Goal: Communication & Community: Answer question/provide support

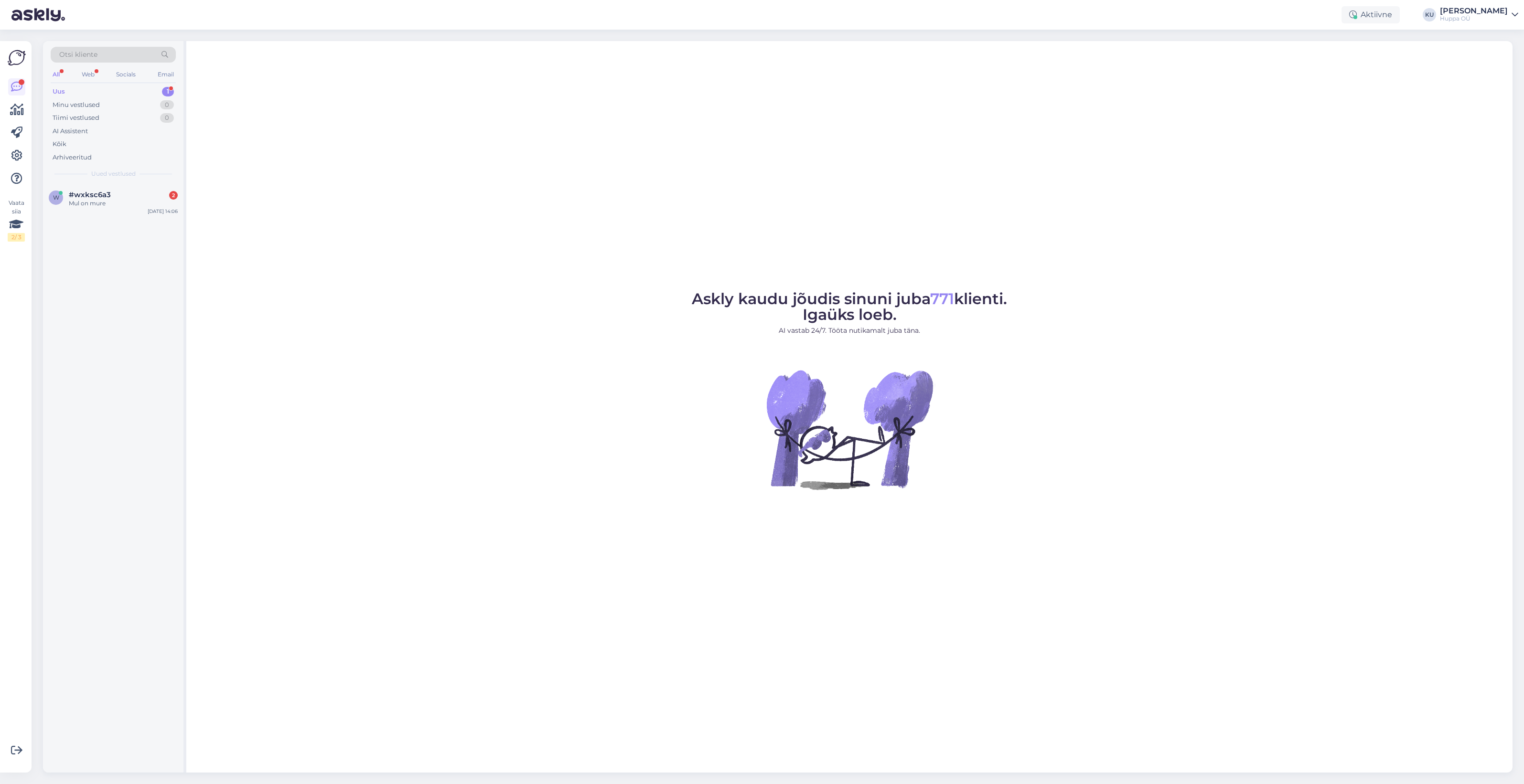
click at [102, 208] on div "Mul on mure" at bounding box center [123, 204] width 109 height 8
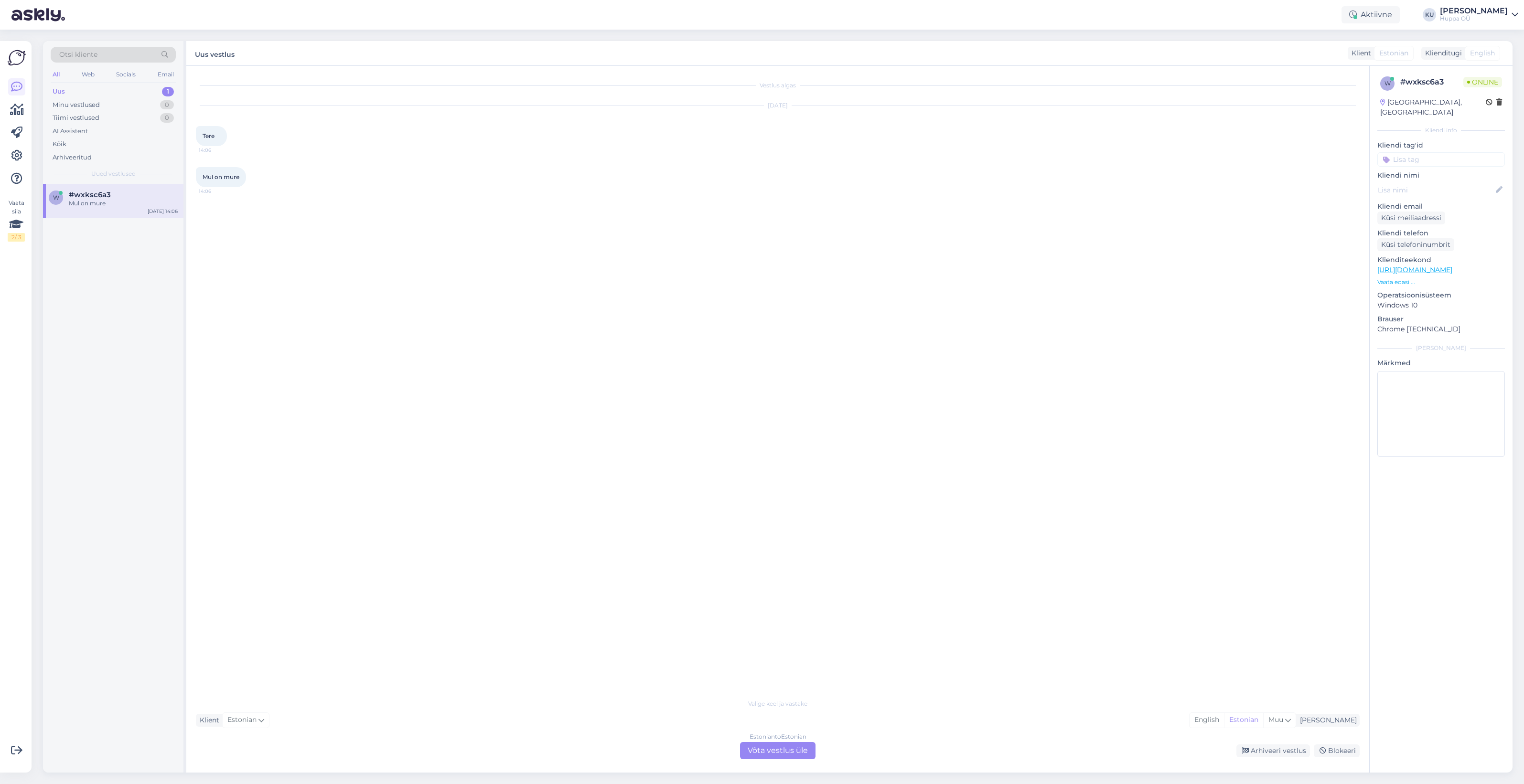
click at [773, 753] on div "Estonian to Estonian Võta vestlus üle" at bounding box center [778, 750] width 76 height 18
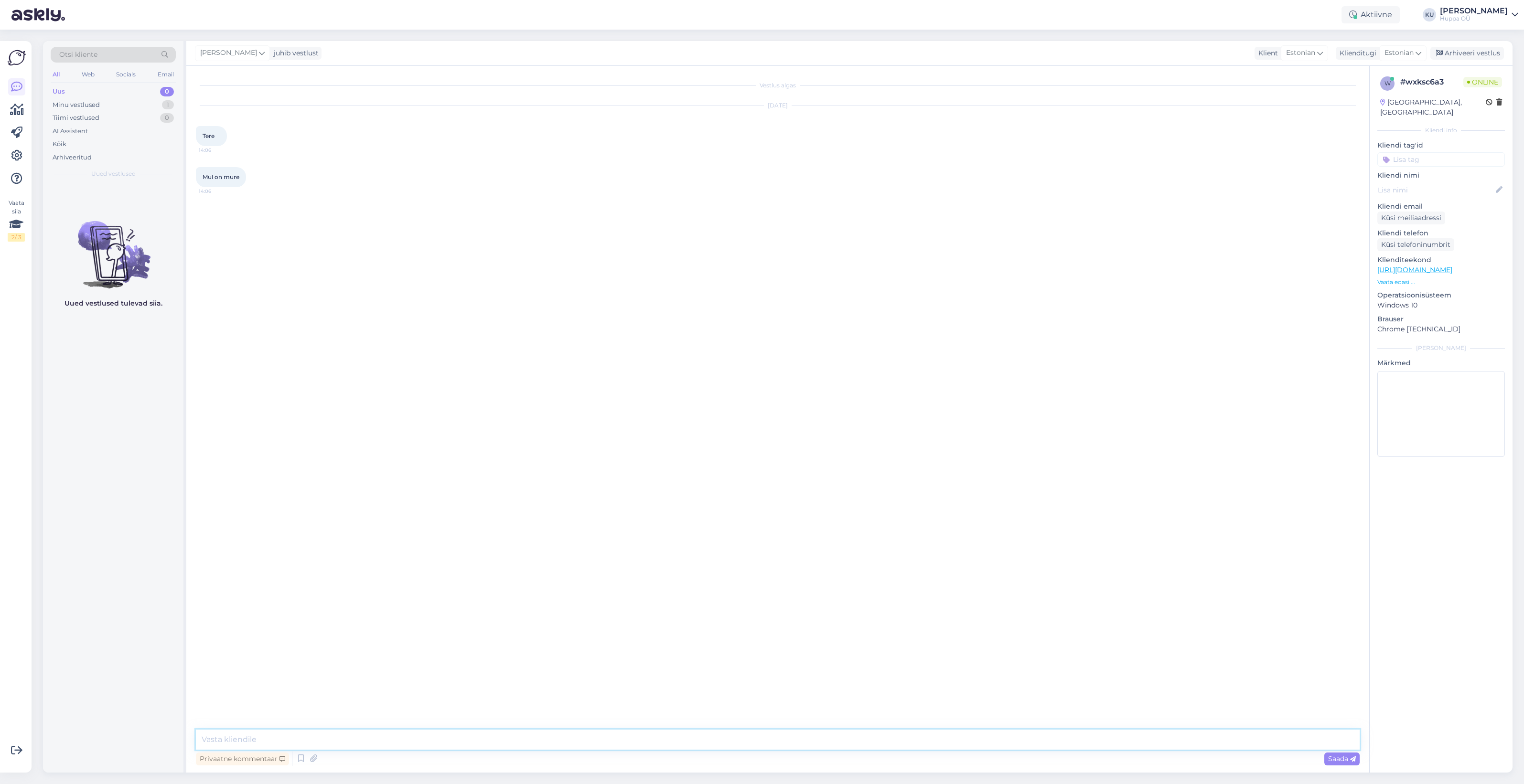
click at [480, 734] on textarea at bounding box center [778, 740] width 1164 height 20
click at [261, 739] on textarea "Tere! Kas võtsite ühendust meie müügiesindajaga Moonikaga?" at bounding box center [778, 740] width 1164 height 20
drag, startPoint x: 302, startPoint y: 739, endPoint x: 239, endPoint y: 736, distance: 63.1
click at [239, 736] on textarea "Tere! Kas võtsite ühendust meie müügiesindajaga Moonikaga?" at bounding box center [778, 740] width 1164 height 20
click at [366, 741] on textarea "Tere! Kas kirjutasite meie müügiesindajaga Moonikaga?" at bounding box center [778, 740] width 1164 height 20
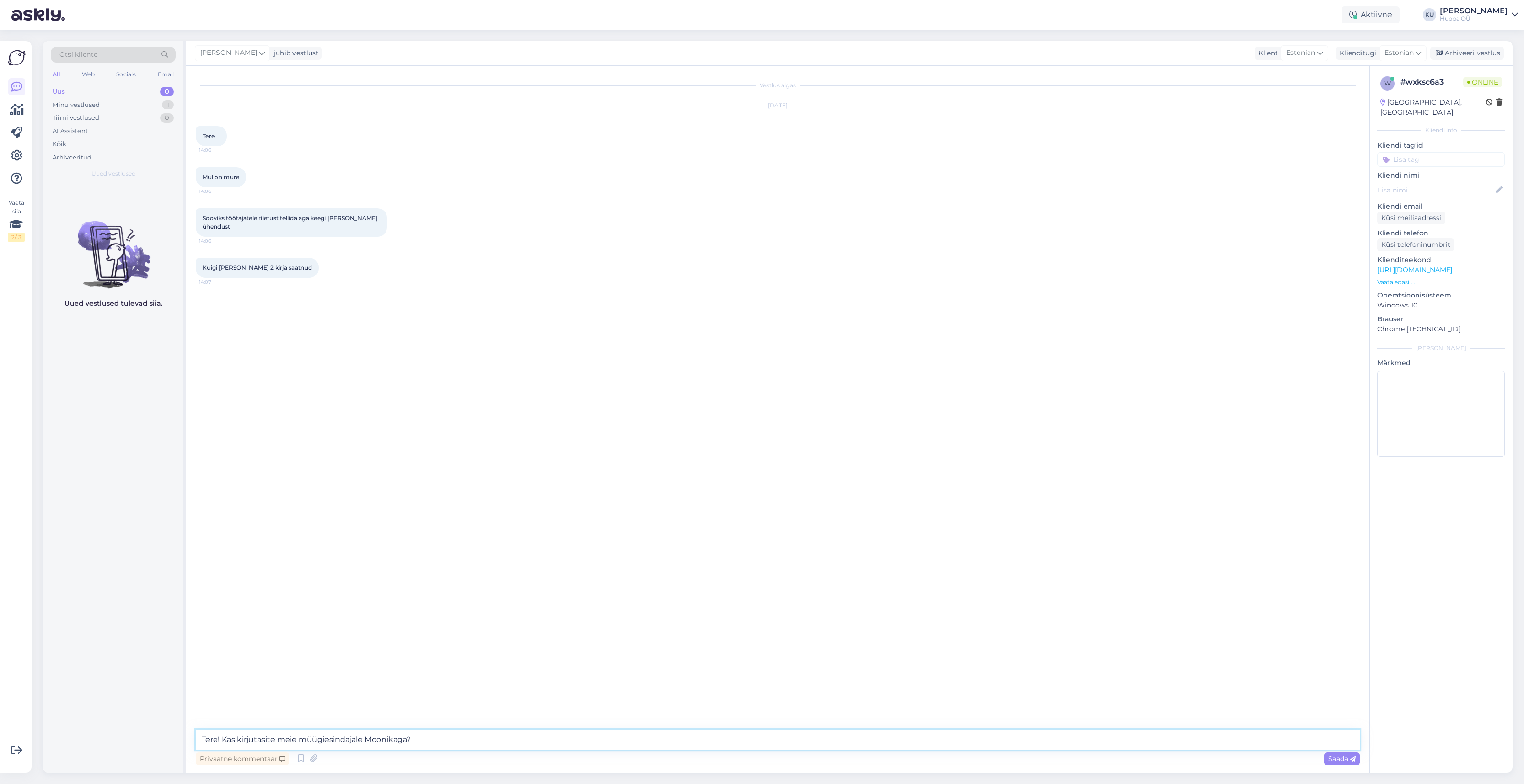
click at [407, 741] on textarea "Tere! Kas kirjutasite meie müügiesindajale Moonikaga?" at bounding box center [778, 740] width 1164 height 20
type textarea "Tere! Kas kirjutasite meie müügiesindajale Moonikale?"
click at [1339, 760] on span "Saada" at bounding box center [1343, 759] width 28 height 8
click at [386, 738] on textarea at bounding box center [778, 740] width 1164 height 20
type textarea "Okei, ma uurin. Hetkel ta on haige, aga kui ta on tagasi kontoris, siis mainin …"
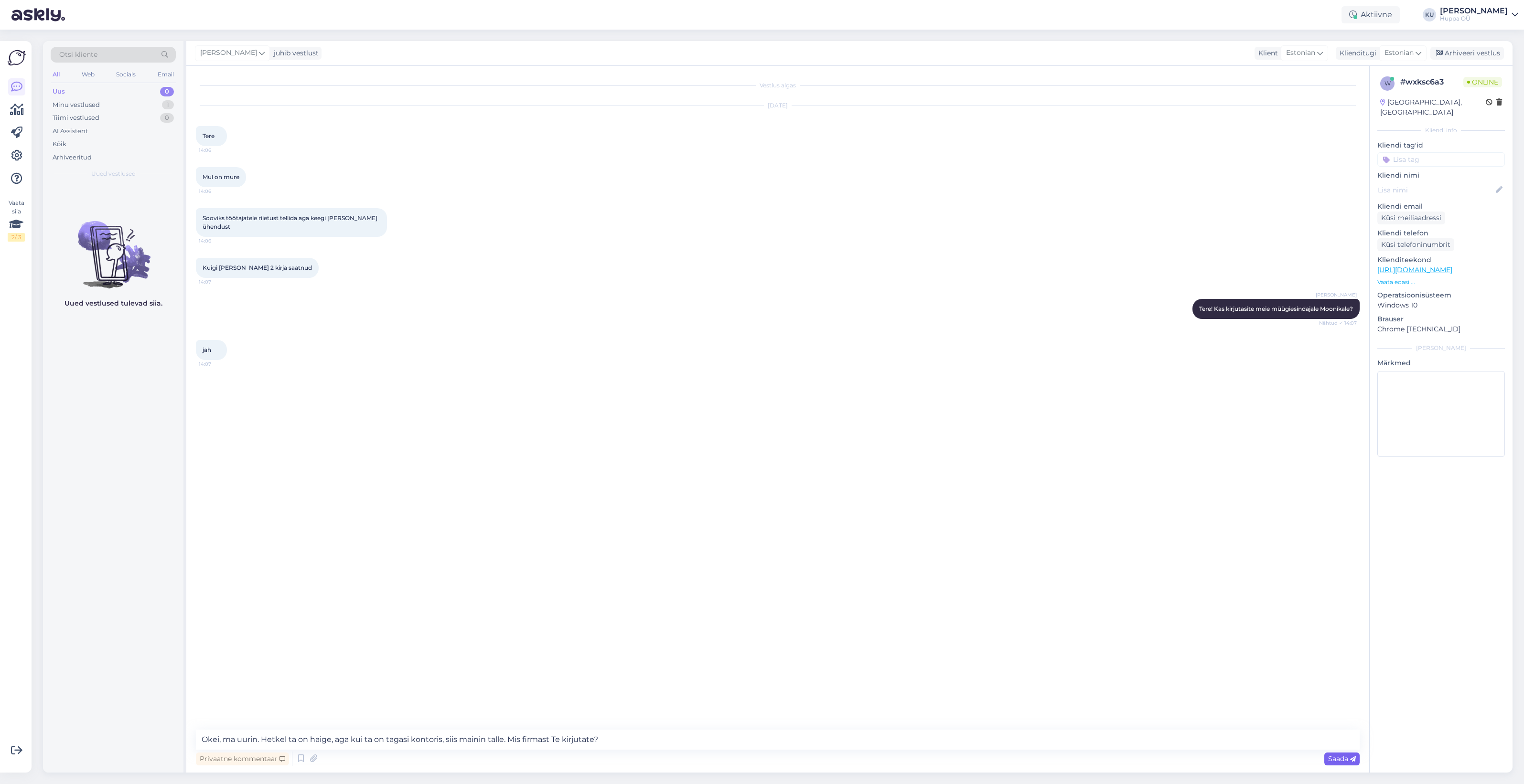
click at [1354, 762] on span "Saada" at bounding box center [1343, 759] width 28 height 8
click at [245, 738] on textarea at bounding box center [778, 740] width 1164 height 20
type textarea "T"
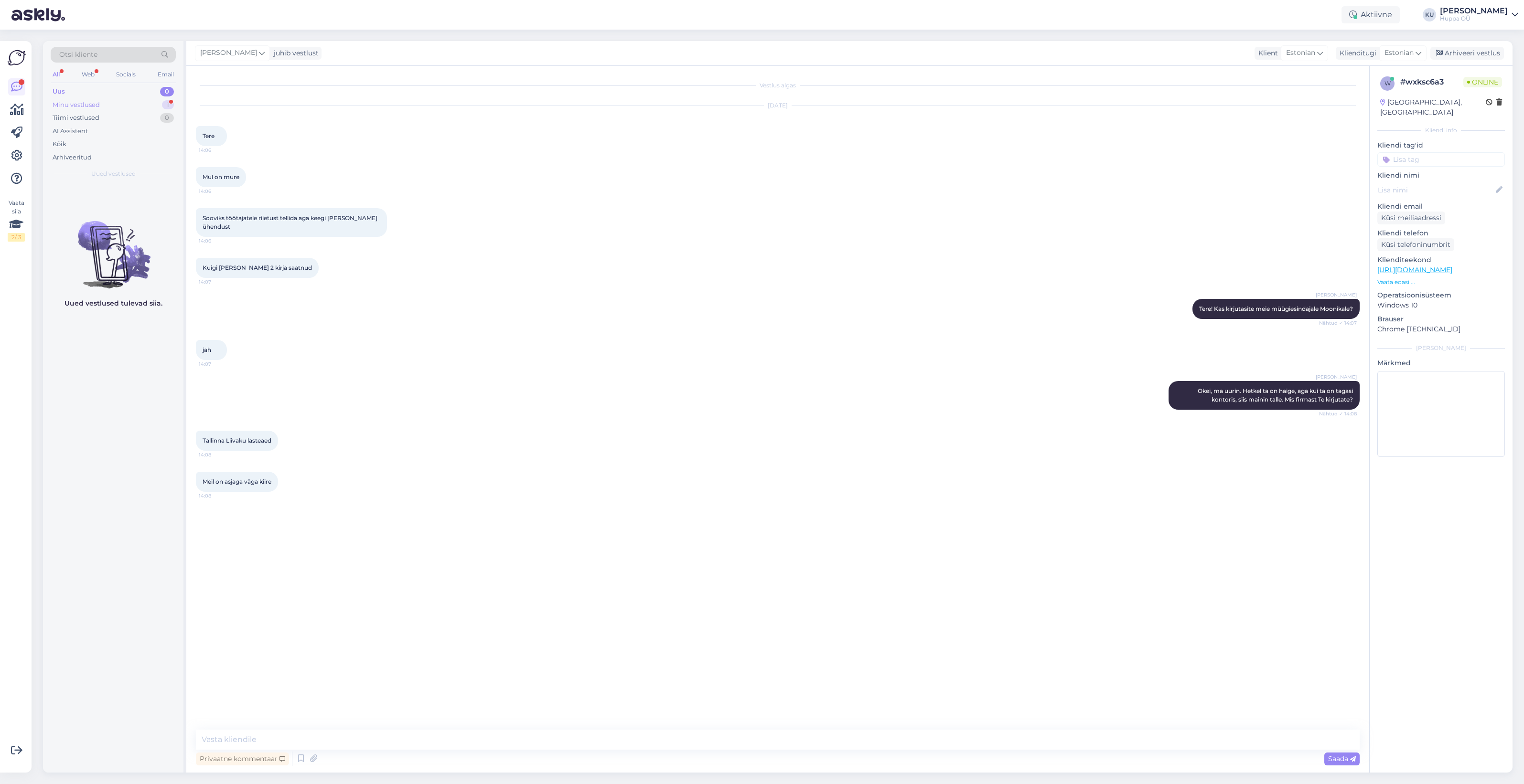
click at [97, 99] on div "Minu vestlused 1" at bounding box center [113, 105] width 125 height 13
click at [104, 203] on div "Meil on asjaga väga kiire" at bounding box center [123, 204] width 109 height 8
click at [283, 739] on textarea at bounding box center [778, 740] width 1164 height 20
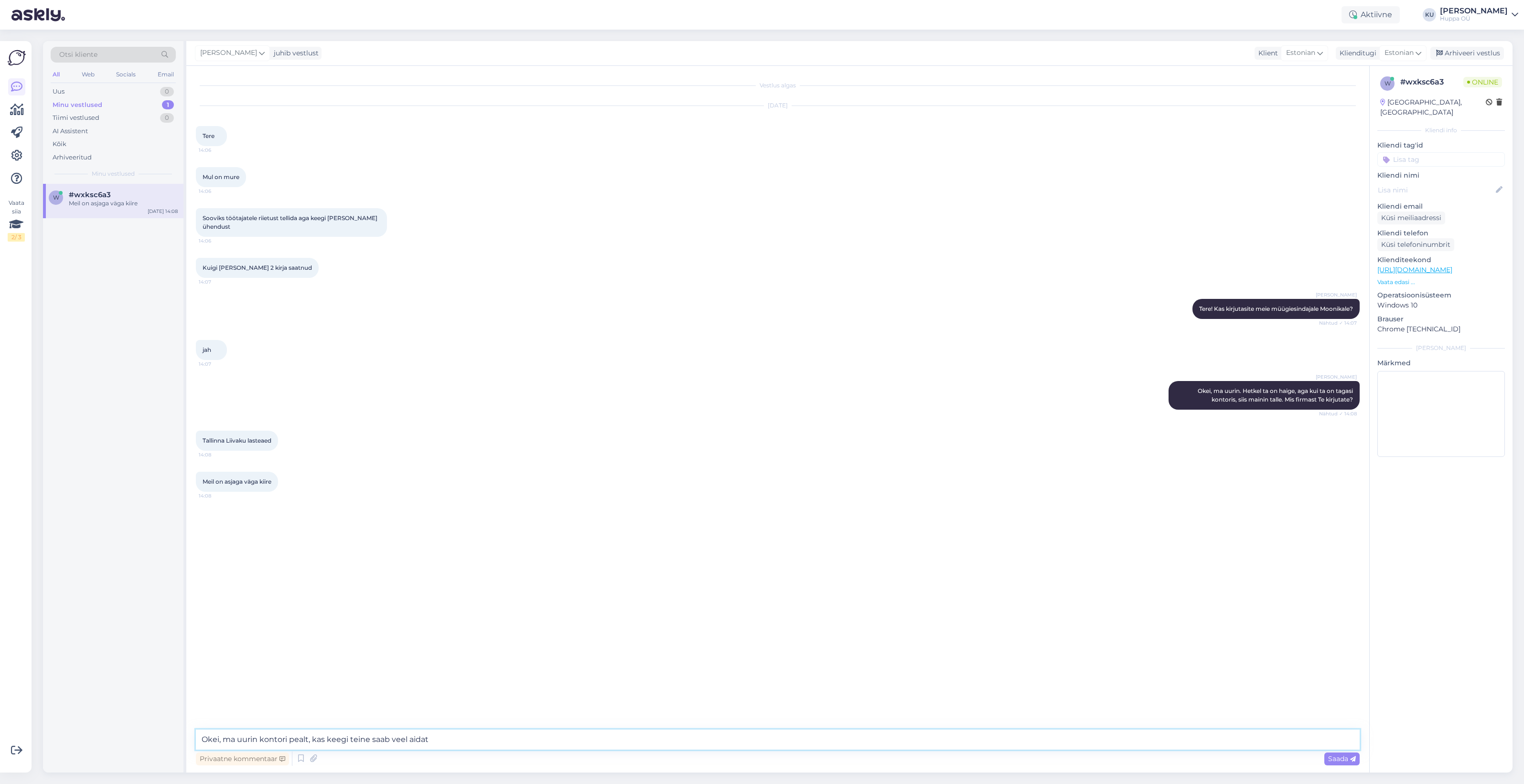
type textarea "Okei, ma uurin kontori pealt, kas keegi teine saab veel aidata"
type textarea "Jätke palun oma e-mail ja telefoni nr siia"
click at [1350, 757] on icon at bounding box center [1353, 760] width 6 height 6
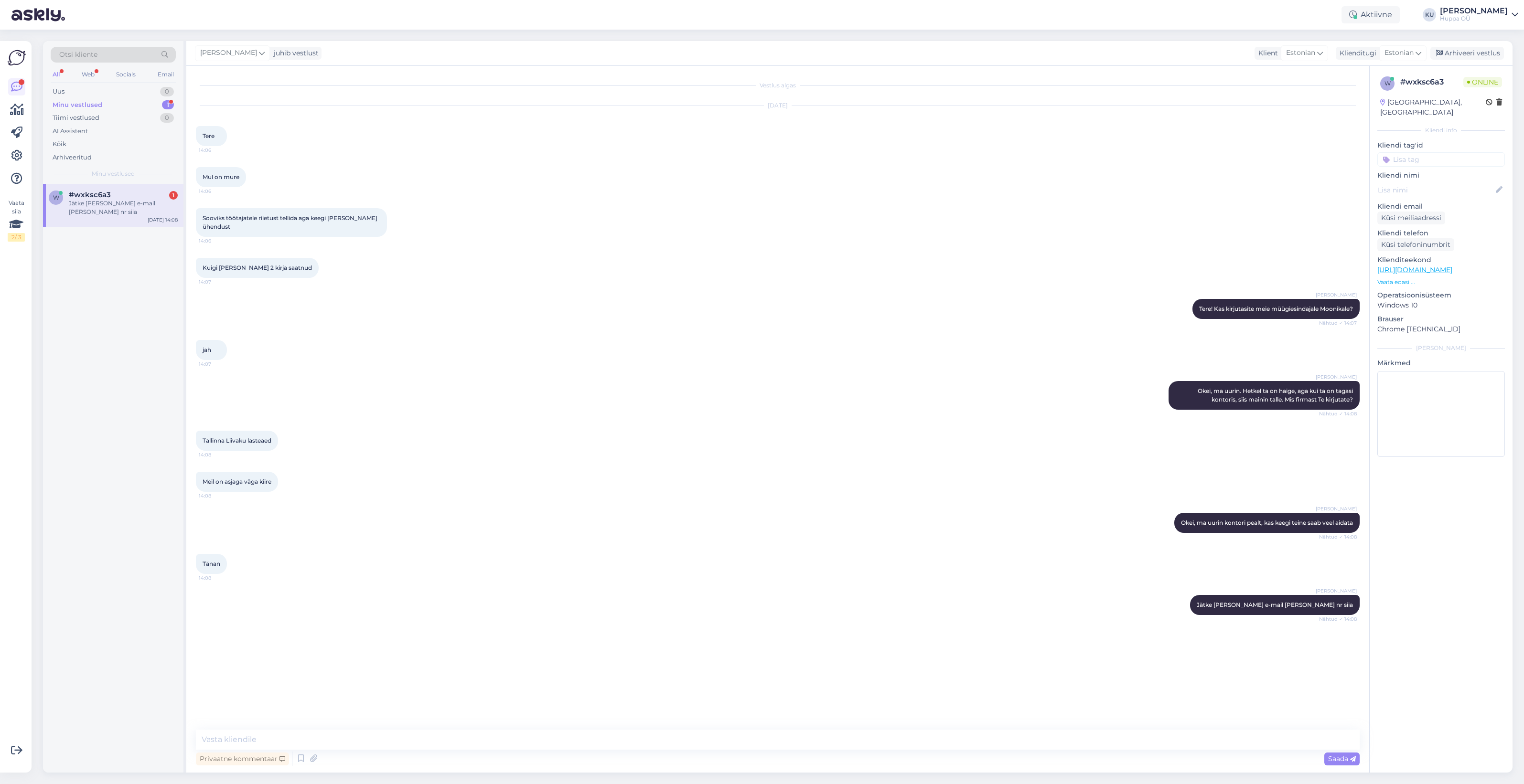
click at [105, 206] on div "Jätke palun oma e-mail ja telefoni nr siia" at bounding box center [123, 208] width 109 height 18
click at [1471, 53] on div "Arhiveeri vestlus" at bounding box center [1467, 53] width 74 height 13
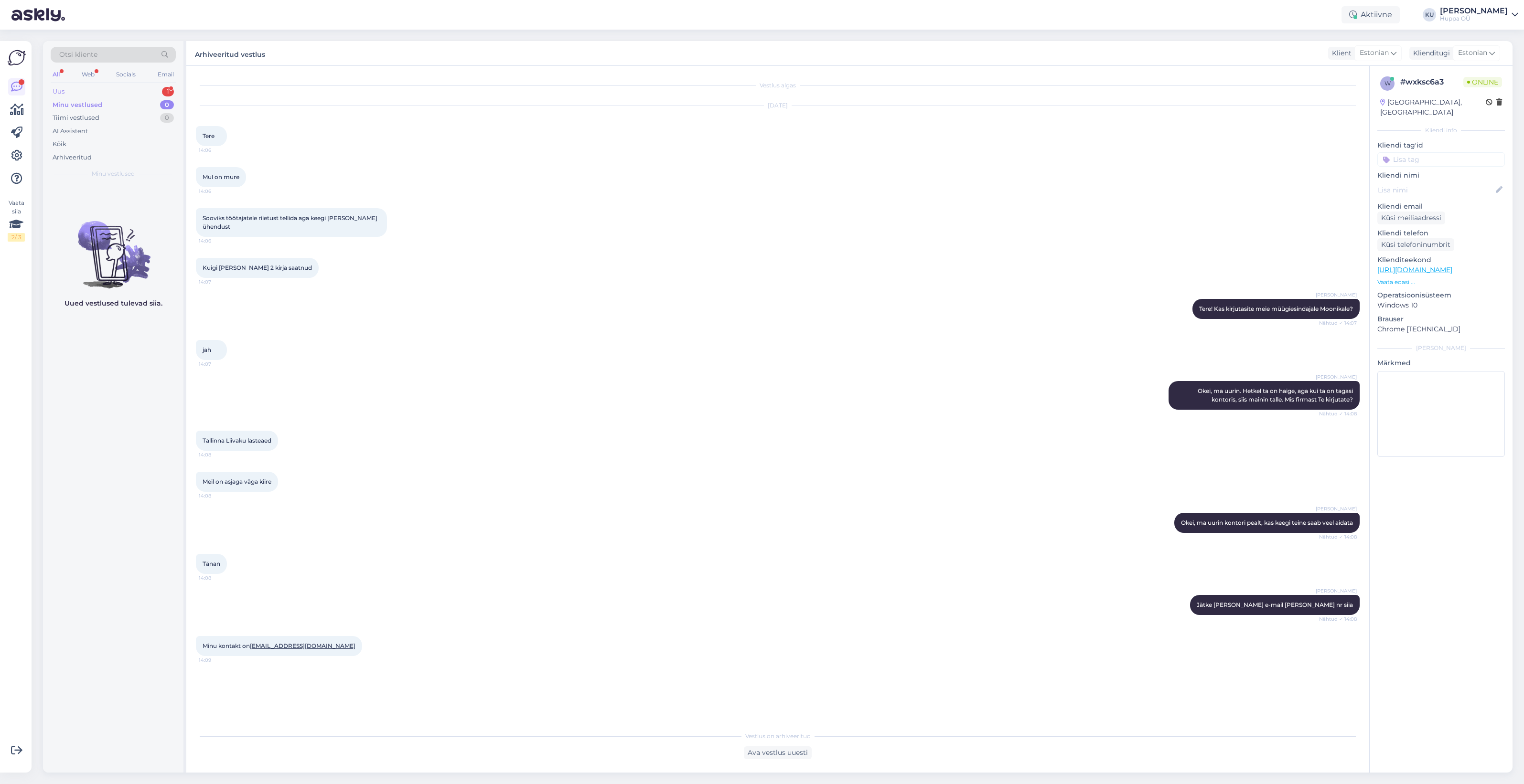
click at [99, 91] on div "Uus 1" at bounding box center [113, 91] width 125 height 13
click at [116, 203] on div "Tere! Ei saa aru mis vahe on naiste parkadel Vienna 1 ja Vivian" at bounding box center [123, 208] width 109 height 18
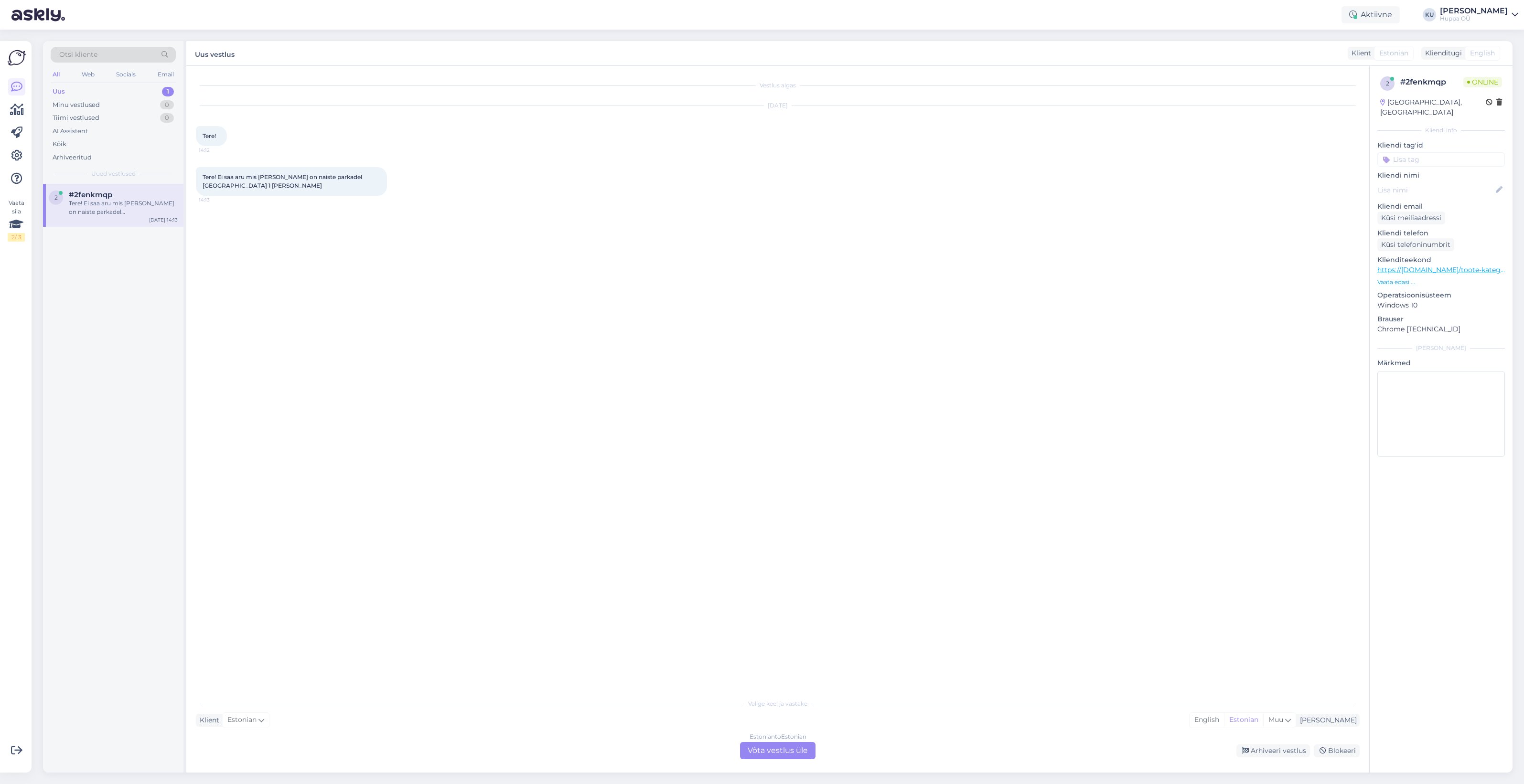
click at [775, 752] on div "Estonian to Estonian Võta vestlus üle" at bounding box center [778, 750] width 76 height 18
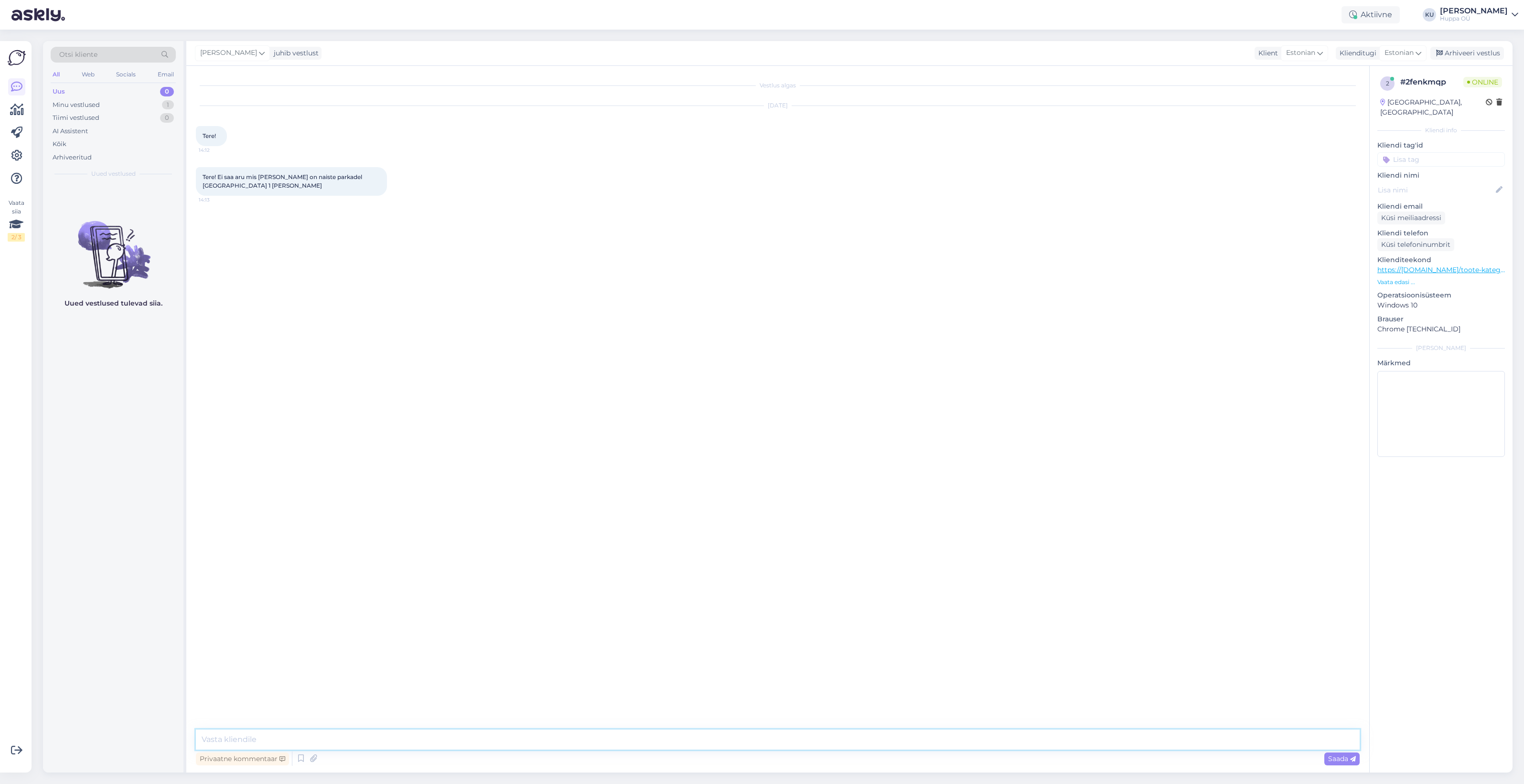
click at [687, 738] on textarea at bounding box center [778, 740] width 1164 height 20
click at [247, 738] on textarea "Tere! Vienna on pikem lõige ning kui mudeli taga on nr 1 nagu VIENNA 1 ja VIVIA…" at bounding box center [778, 740] width 1164 height 20
click at [306, 738] on textarea "Tere! Viennal on pikem lõige ning kui mudeli taga on nr 1 nagu VIENNA 1 ja VIVI…" at bounding box center [778, 740] width 1164 height 20
click at [310, 739] on textarea "Tere! Viennal on pikem lõige ning kui mudeli taga on nr 1 nagu VIENNA 1 ja VIVI…" at bounding box center [778, 740] width 1164 height 20
type textarea "Tere! Viennal on pikem lõige kui Vivianil ning kui mudeli taga on nr 1 nagu VIE…"
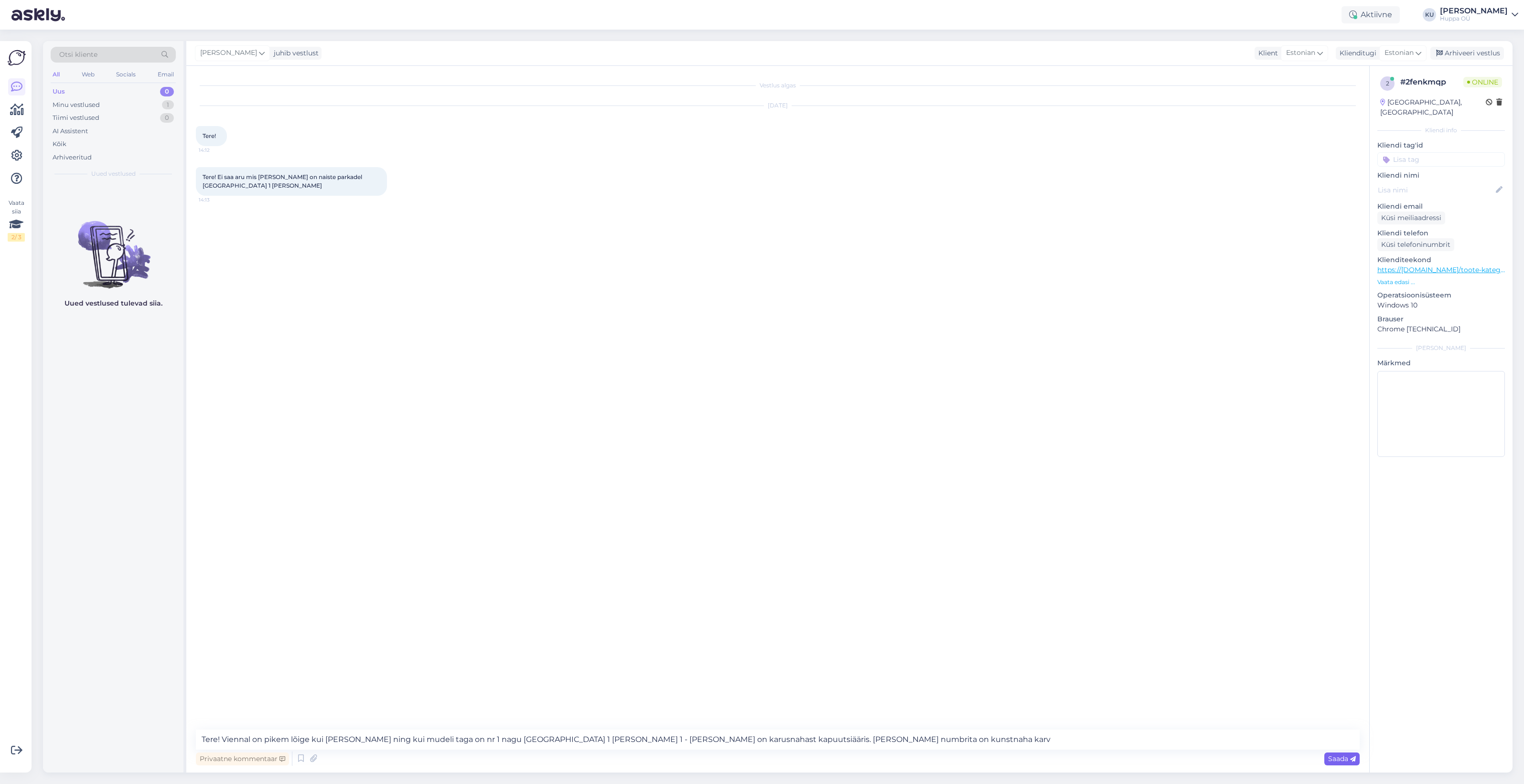
click at [1331, 757] on span "Saada" at bounding box center [1343, 759] width 28 height 8
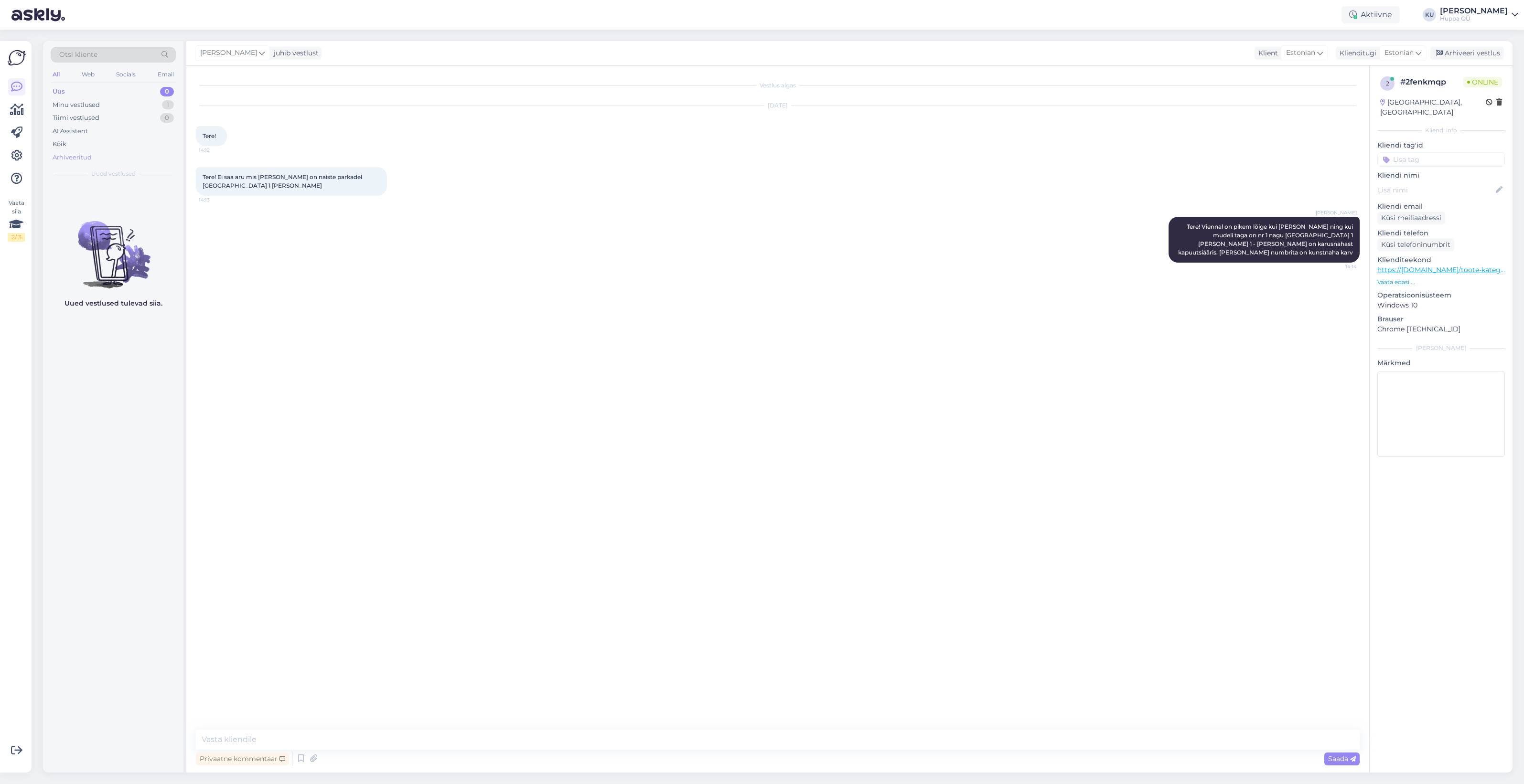
click at [84, 159] on div "Arhiveeritud" at bounding box center [72, 158] width 39 height 10
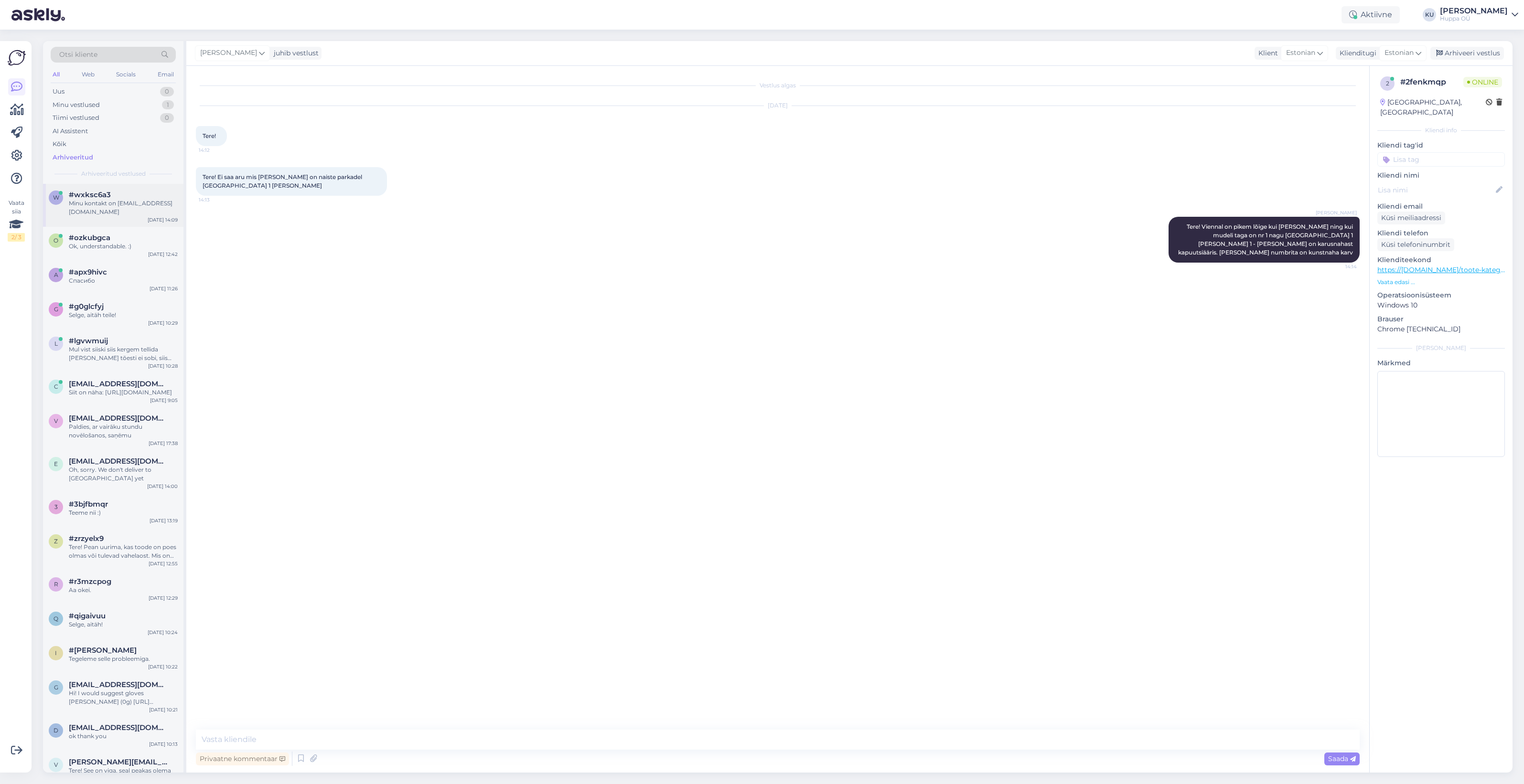
click at [109, 209] on div "Minu kontakt on direktor@liivaku.edu.ee" at bounding box center [123, 208] width 109 height 18
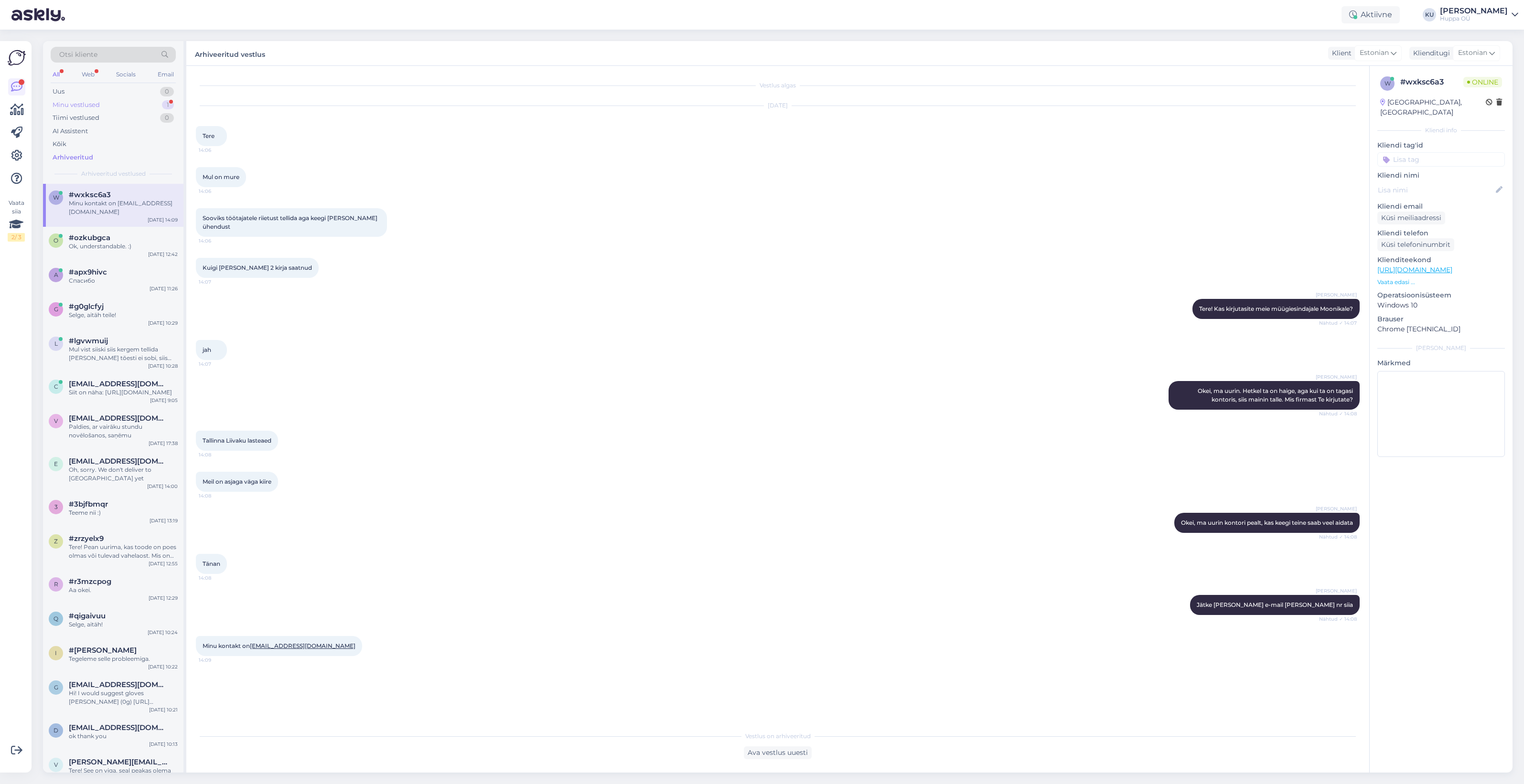
click at [104, 101] on div "Minu vestlused 1" at bounding box center [113, 105] width 125 height 13
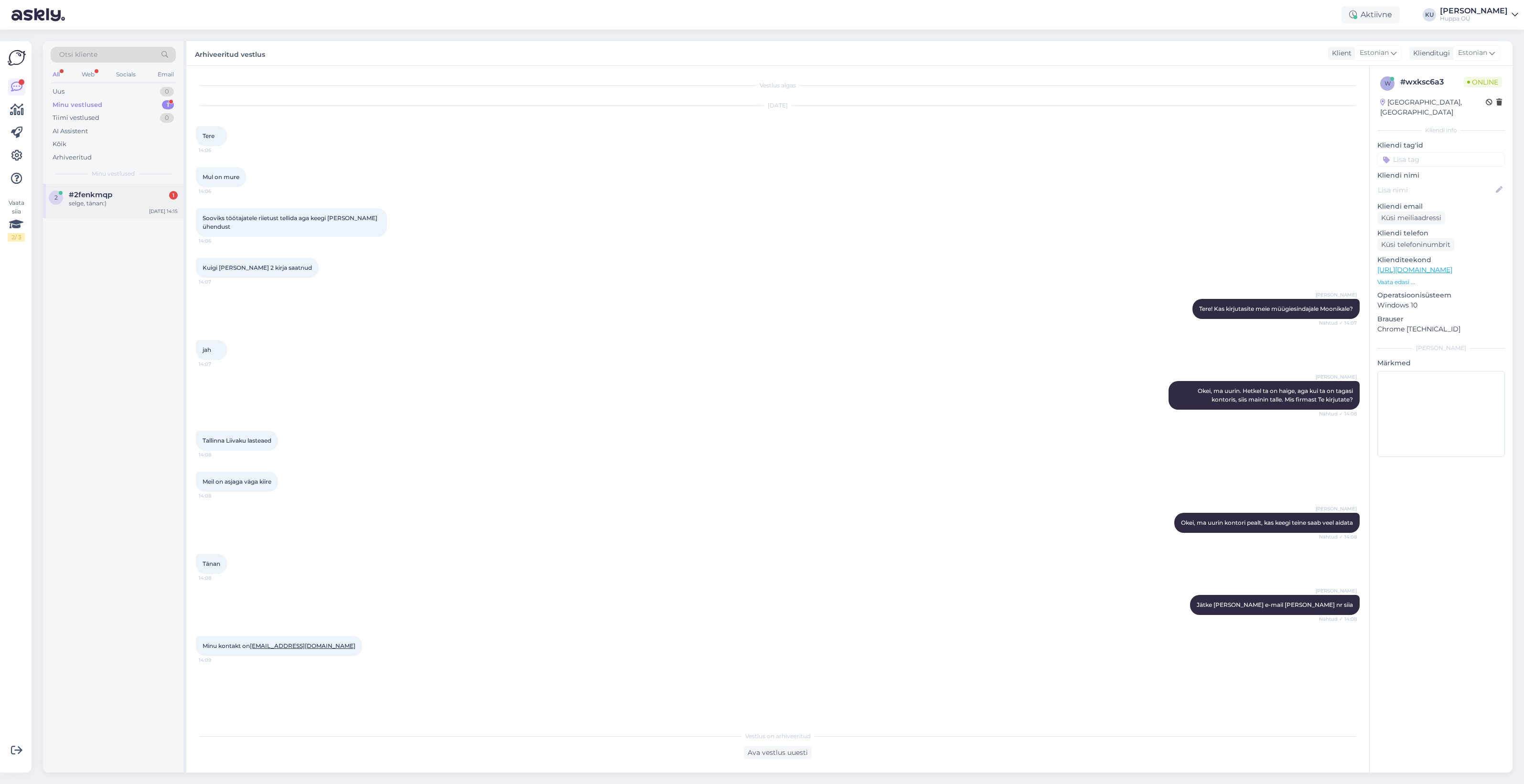
click at [103, 194] on span "#2fenkmqp" at bounding box center [90, 195] width 43 height 8
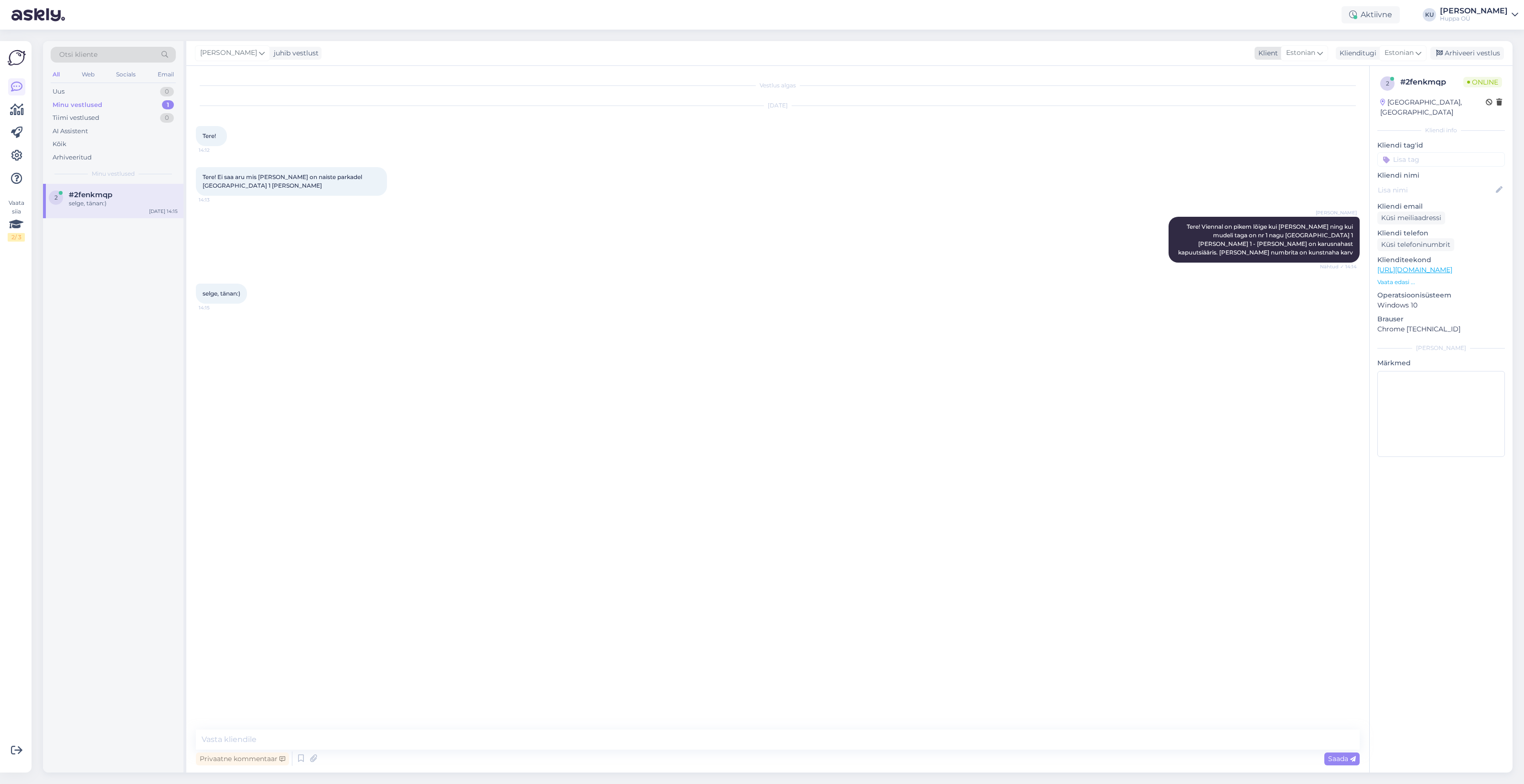
drag, startPoint x: 1470, startPoint y: 53, endPoint x: 1398, endPoint y: 56, distance: 72.1
click at [1469, 53] on div "Arhiveeri vestlus" at bounding box center [1467, 53] width 74 height 13
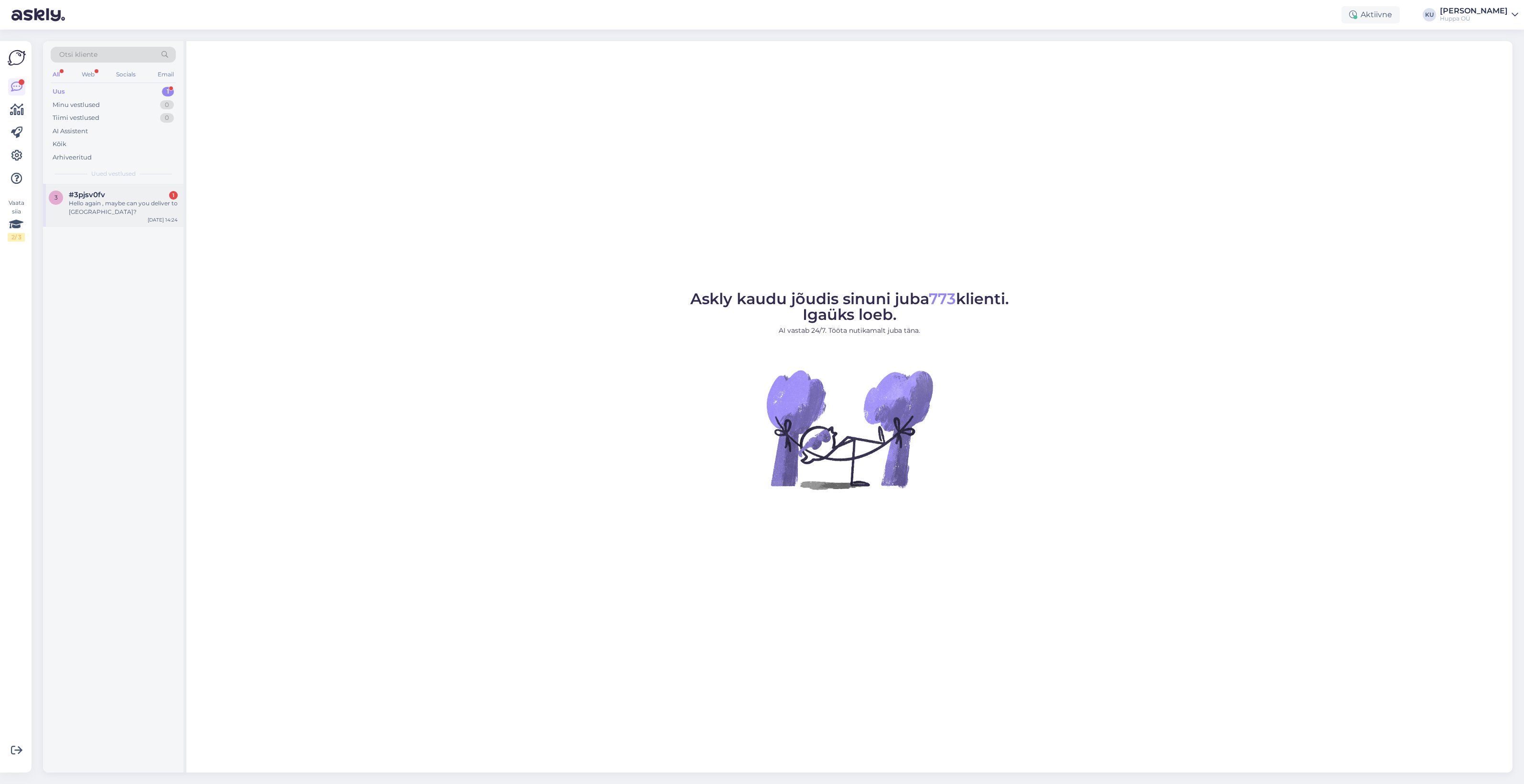
click at [97, 194] on span "#3pjsv0fv" at bounding box center [87, 195] width 36 height 8
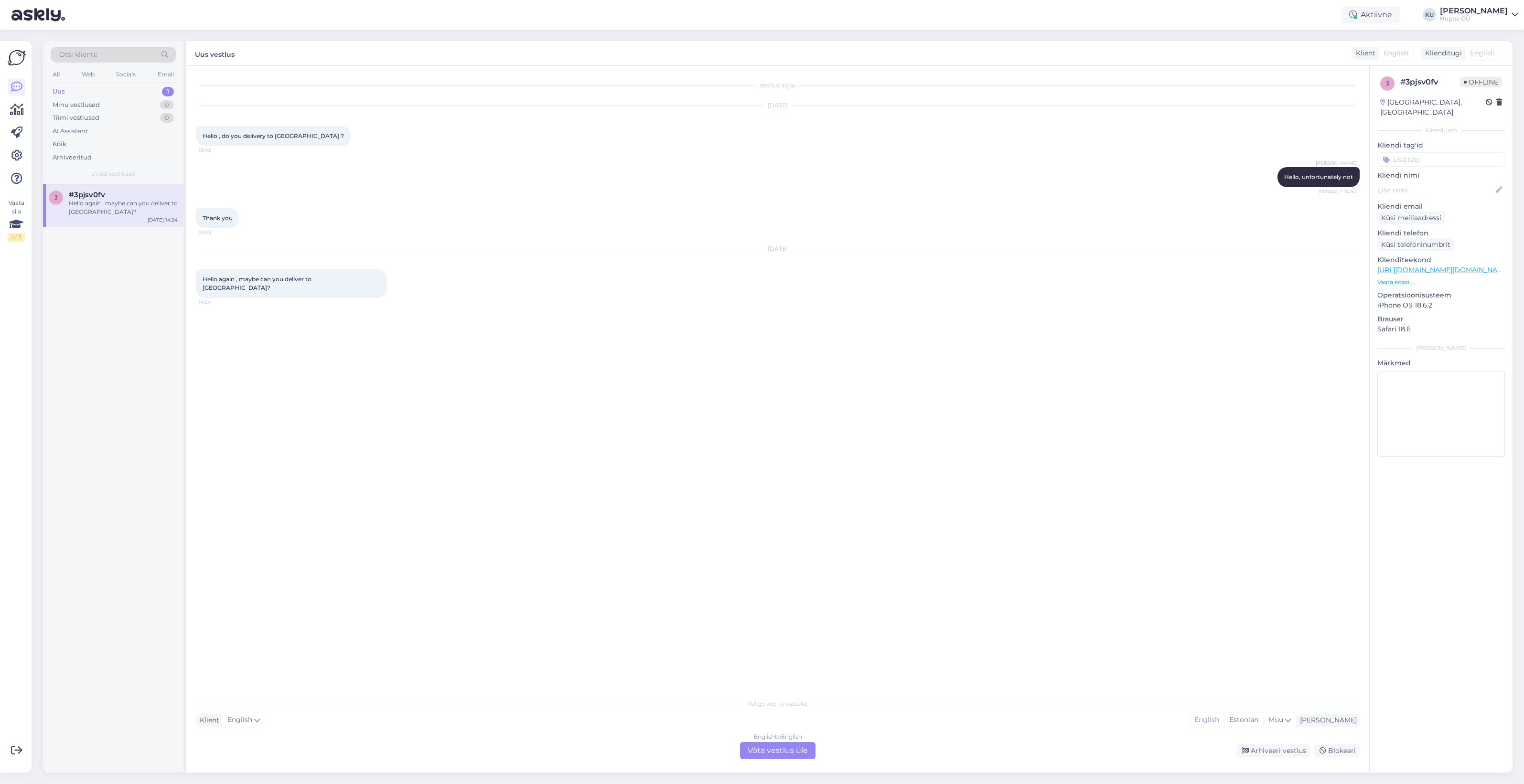
click at [780, 746] on div "English to English Võta vestlus üle" at bounding box center [778, 750] width 76 height 18
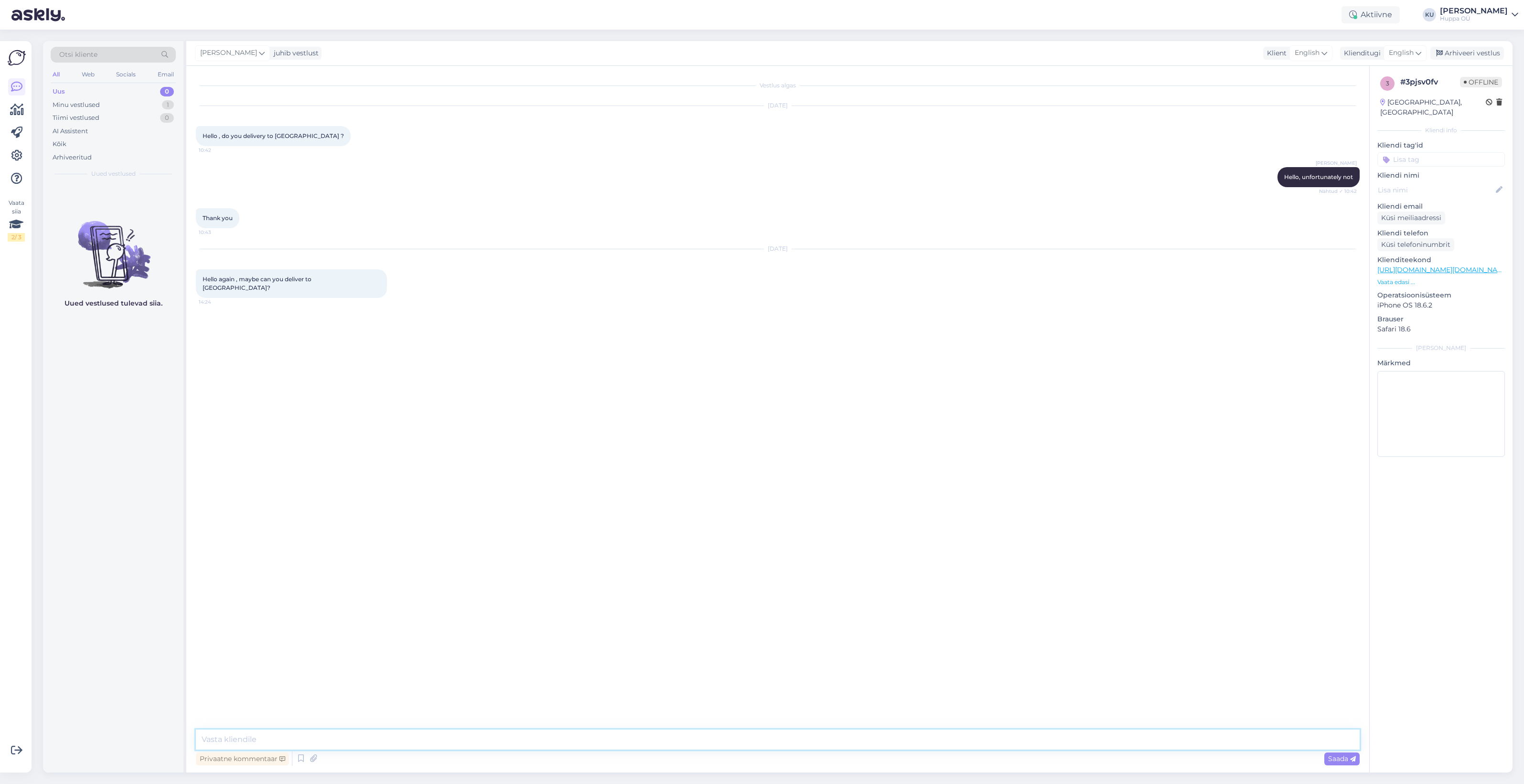
click at [244, 741] on textarea at bounding box center [778, 740] width 1164 height 20
type textarea "Hello! These are the only countries we ship to:"
click at [1336, 375] on img at bounding box center [1341, 379] width 39 height 38
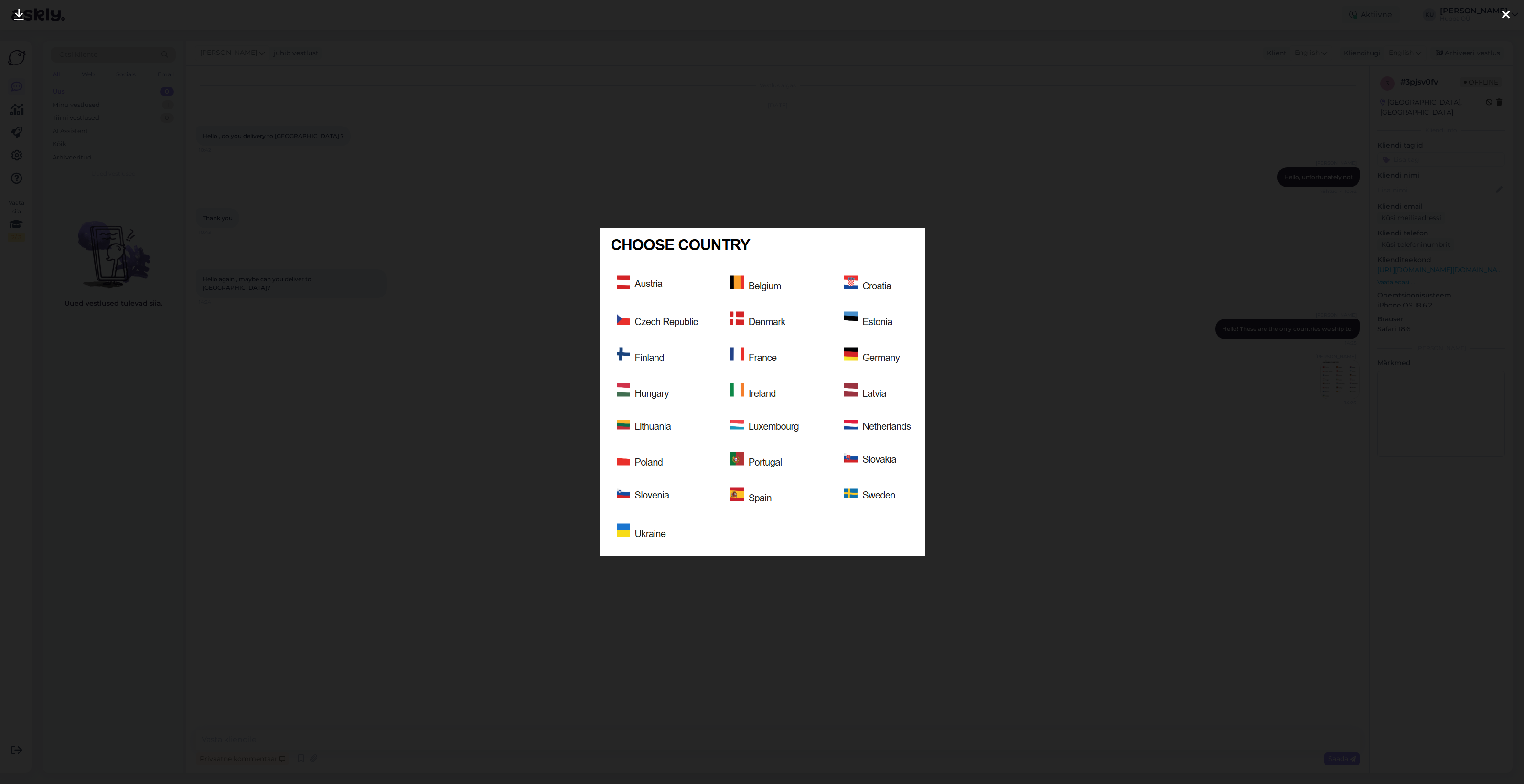
click at [1175, 477] on div at bounding box center [762, 392] width 1524 height 784
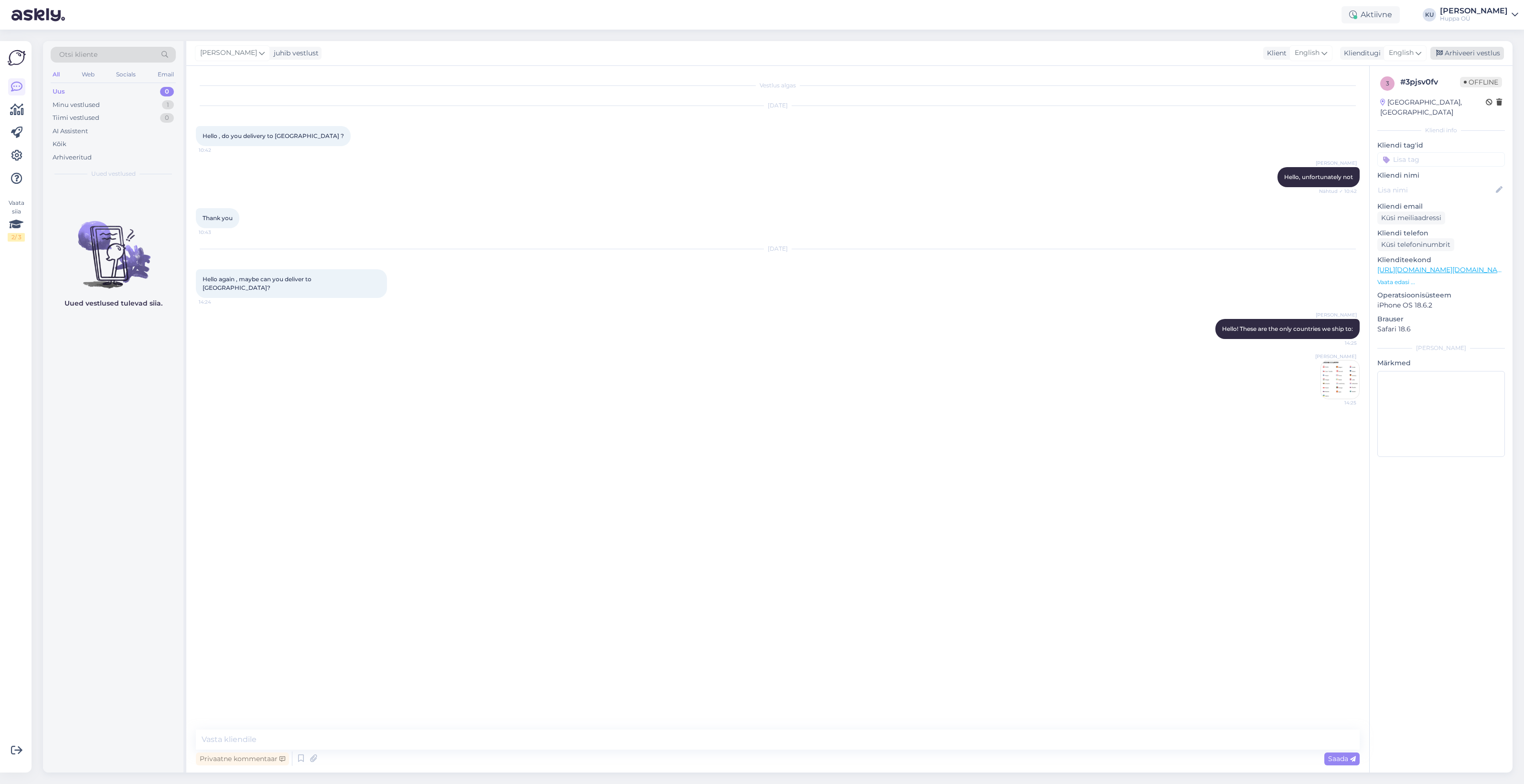
click at [1451, 53] on div "Arhiveeri vestlus" at bounding box center [1467, 53] width 74 height 13
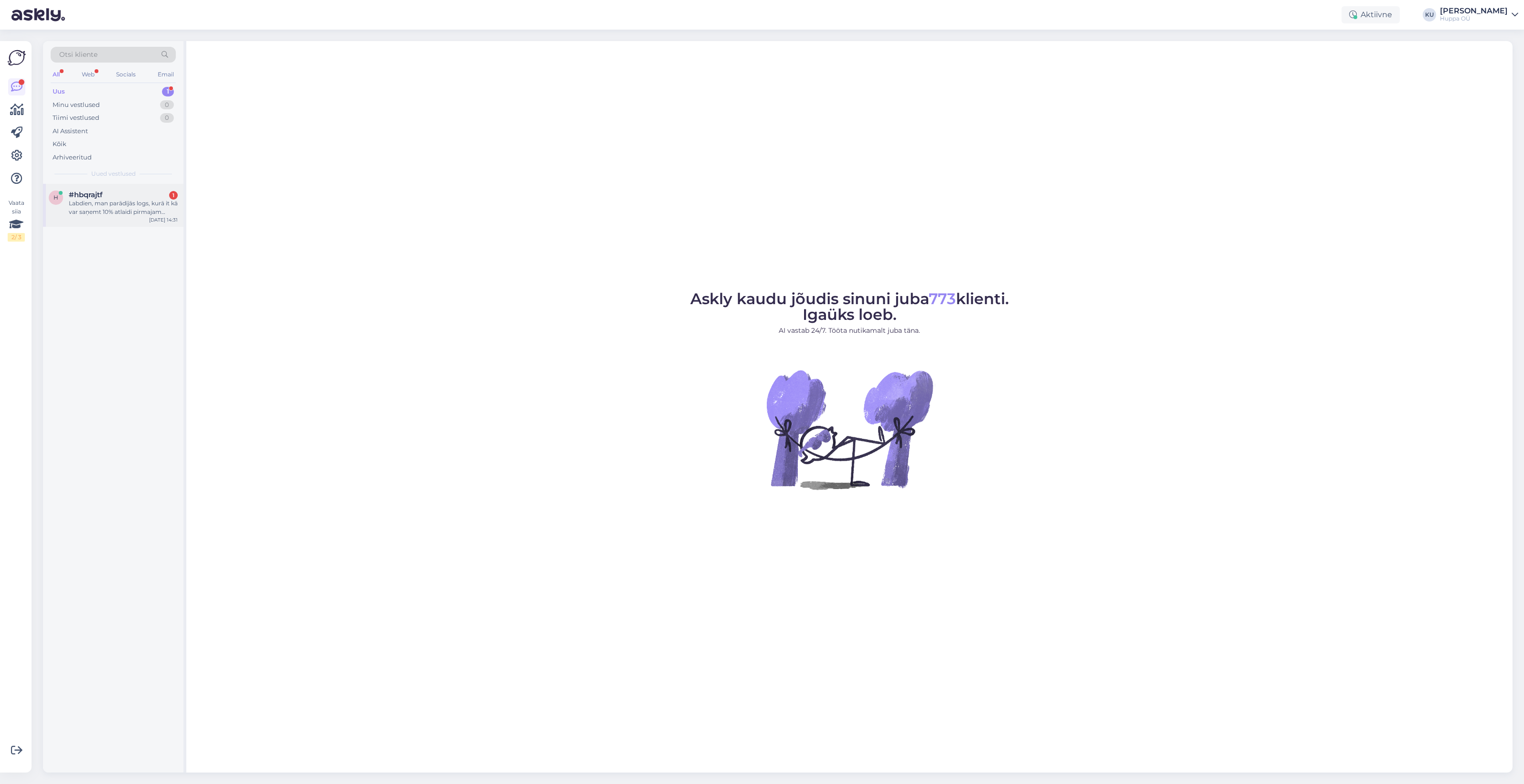
click at [120, 187] on div "h #hbqrajtf 1 Labdien, man parādījās logs, kurā it kā var saņemt 10% atlaidi pi…" at bounding box center [113, 205] width 141 height 43
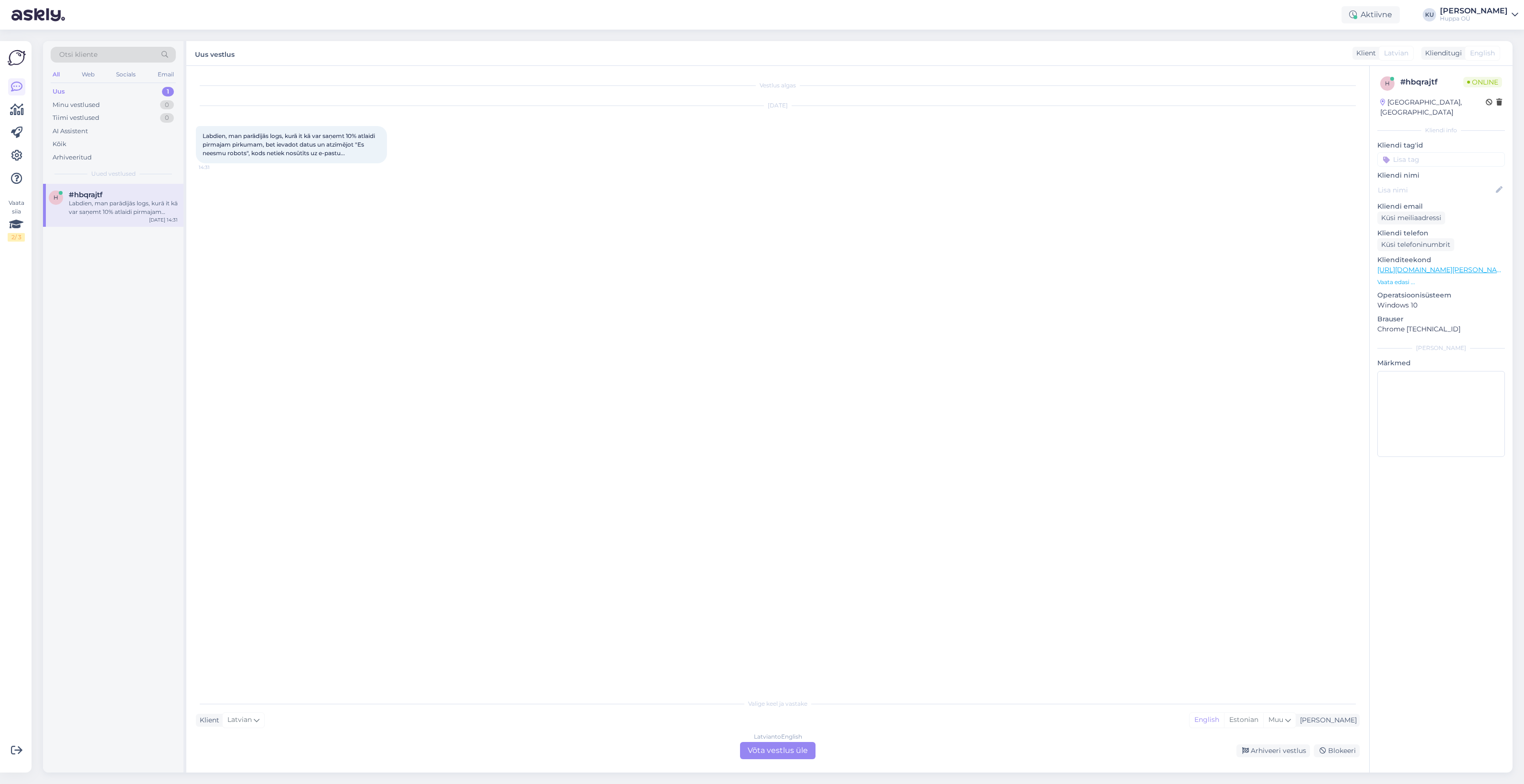
click at [770, 743] on div "Latvian to English Võta vestlus üle" at bounding box center [778, 750] width 76 height 18
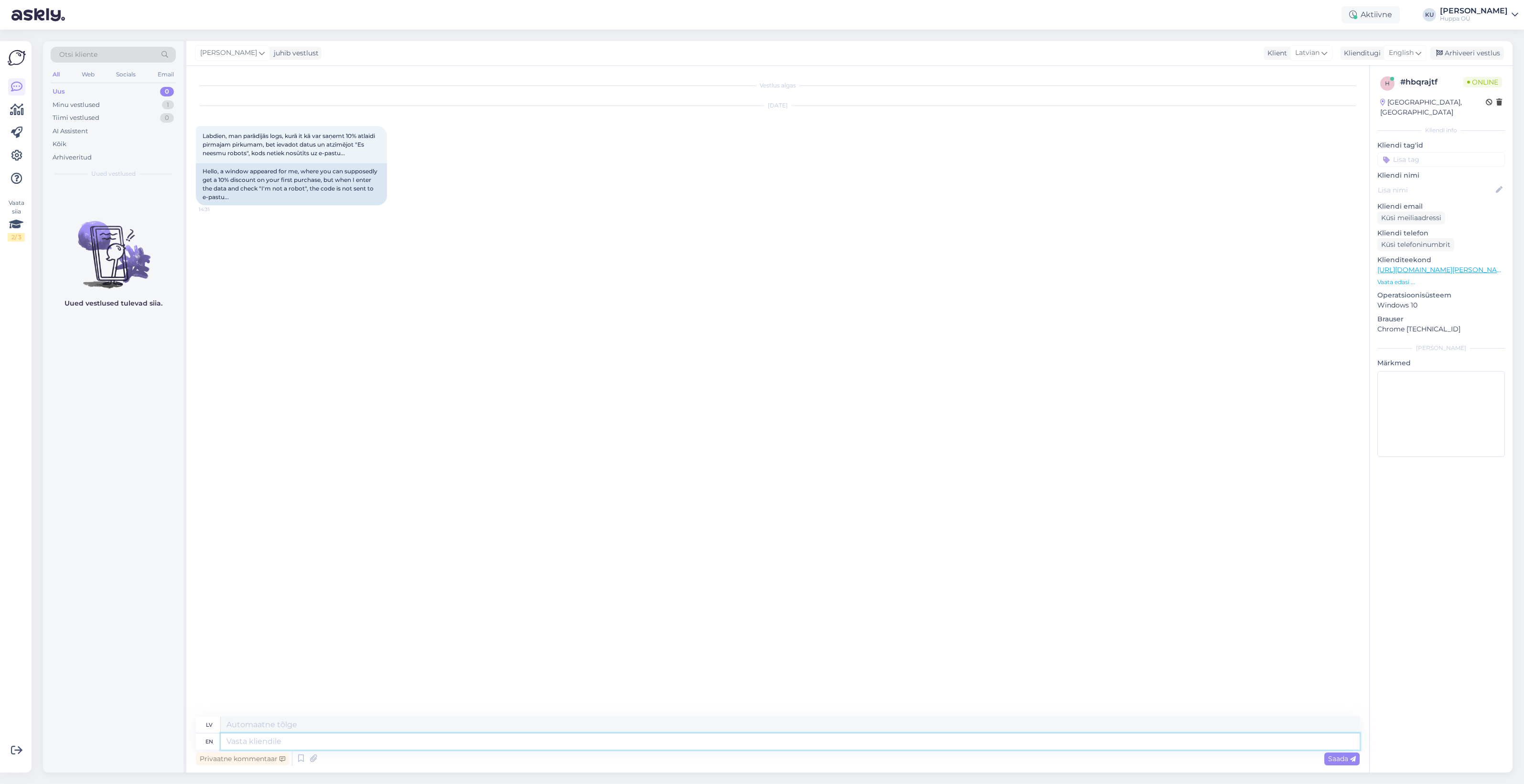
click at [338, 741] on textarea at bounding box center [790, 741] width 1139 height 16
type textarea "Hi!"
type textarea "Sveiki!"
type textarea "Hi! It m"
type textarea "Sveiki! Tas"
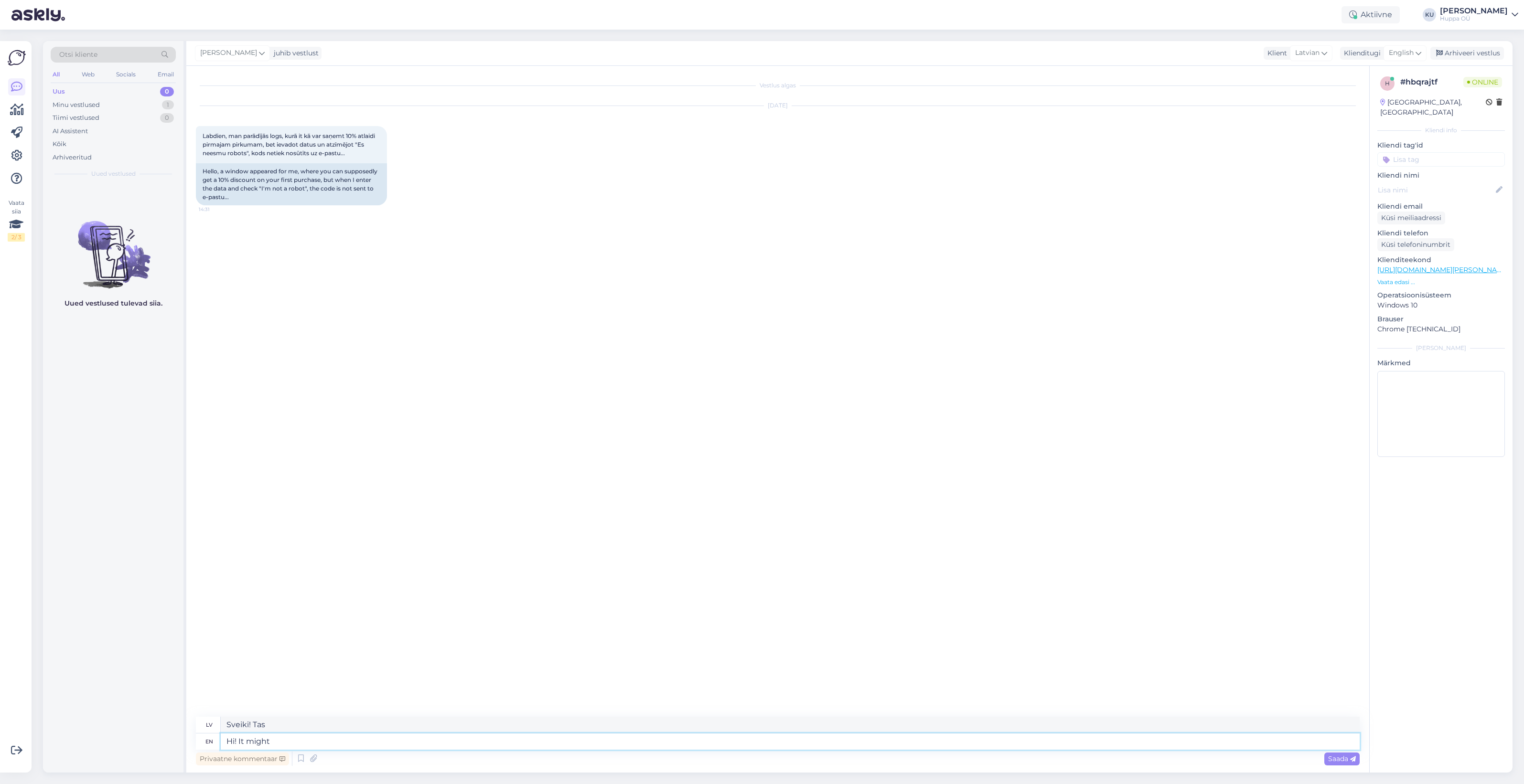
type textarea "Hi! It might t"
type textarea "Sveiki! Varbūt tā ir."
type textarea "Hi! It might take a"
type textarea "Sveiki! Tas varētu aizņemt"
type textarea "Hi! It might take a f"
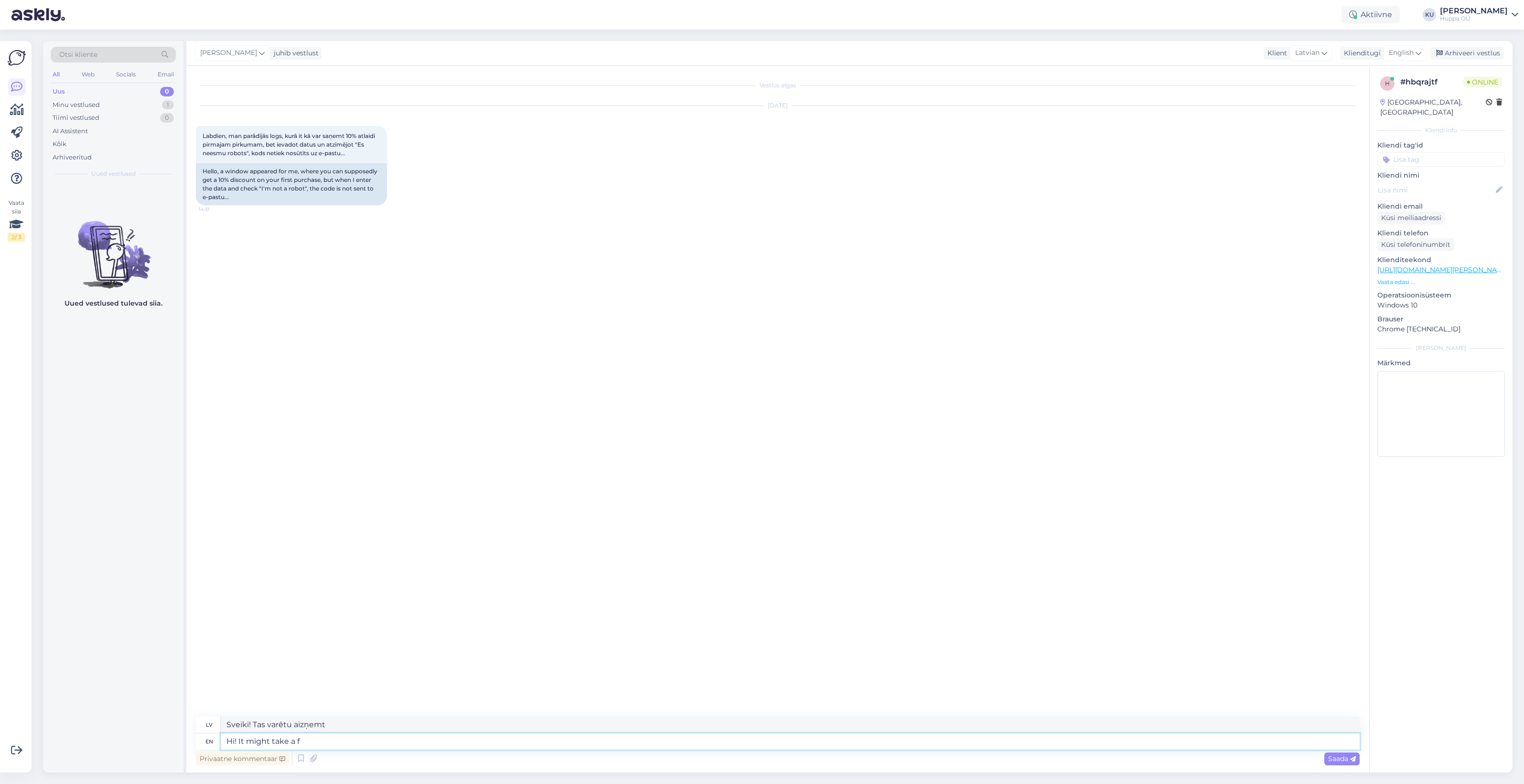
type textarea "Sveiki! Tas varētu aizņemt kādu laiku."
type textarea "Hi! It might take a few m"
type textarea "Sveiki! Tas varētu aizņemt dažas minūtes."
type textarea "Hi! It might take a few minutes. Or h"
type textarea "Sveiki! Tas var aizņemt dažas minūtes. Vai arī"
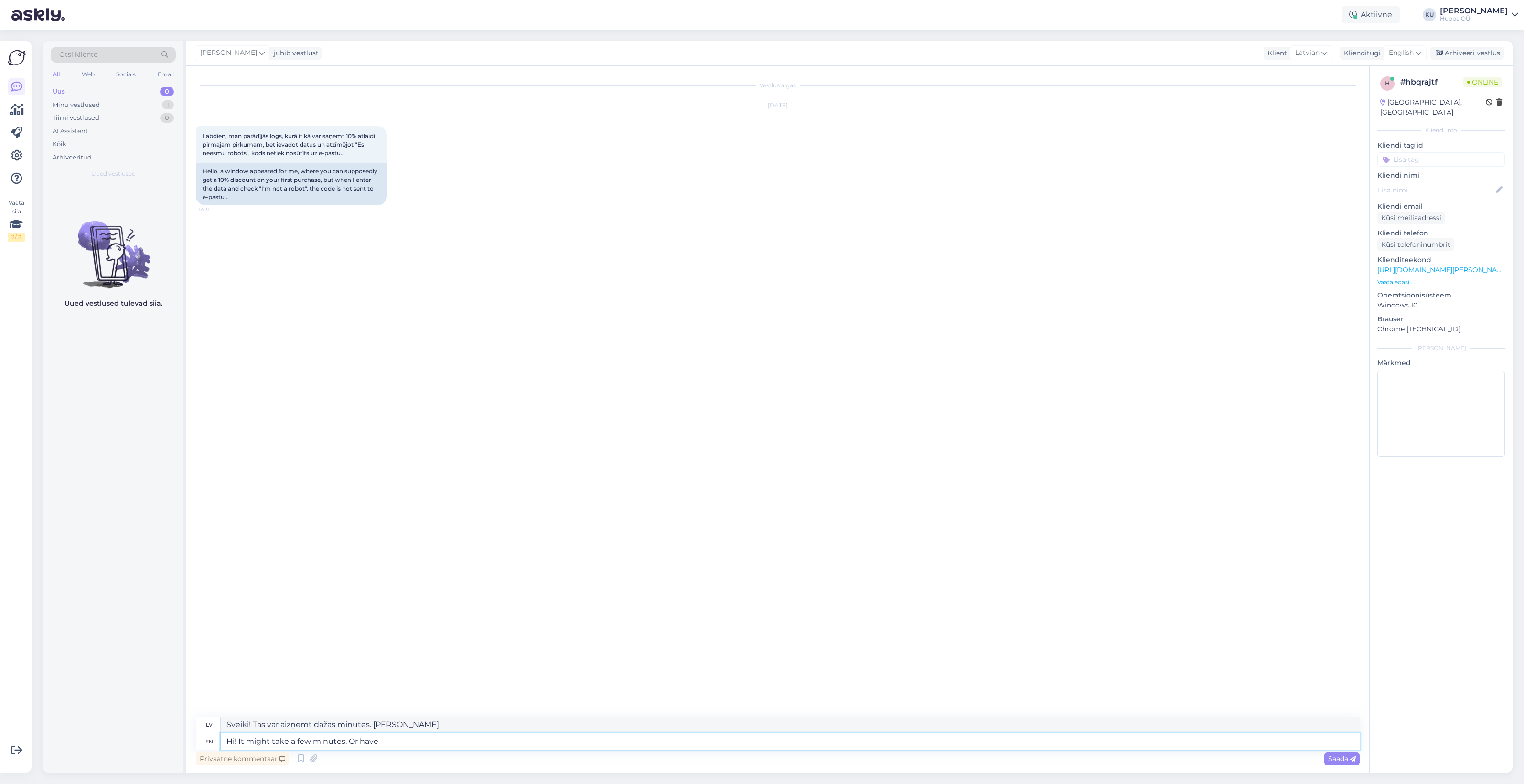
type textarea "Hi! It might take a few minutes. Or have"
type textarea "Sveiki! Tas varētu aizņemt dažas minūtes. Vai arī varat"
type textarea "Hi! It might take a few minutes. Or have you w"
type textarea "Sveiki! Tas varētu aizņemt dažas minūtes. Vai arī jūs..."
type textarea "Hi! It might take a few minutes. Or have you waited l"
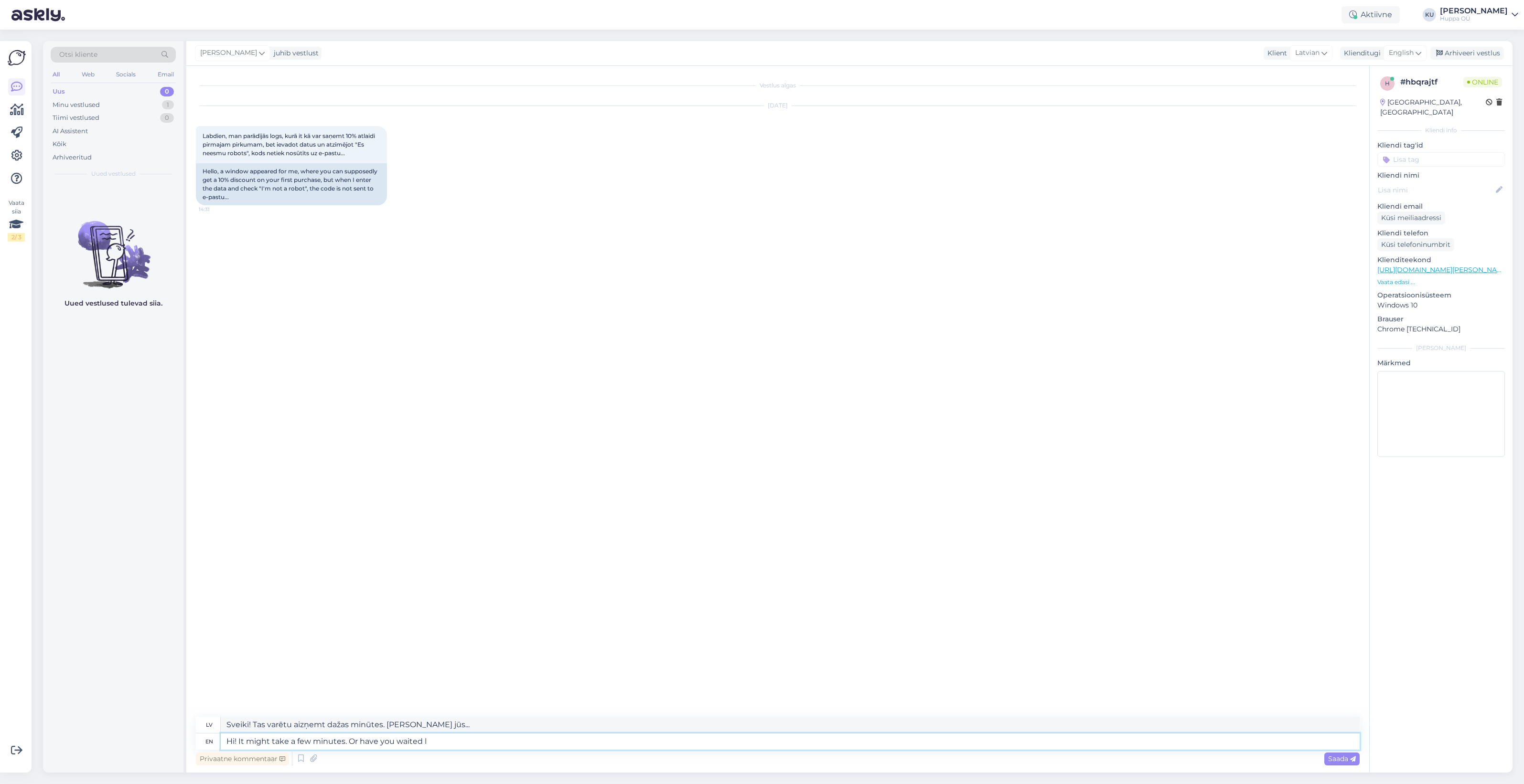
type textarea "Sveiki! Tas varētu aizņemt dažas minūtes. Vai arī esat gaidījis?"
type textarea "Hi! It might take a few minutes. Or have you waited long"
type textarea "Sveiki! Tas varētu aizņemt dažas minūtes. Vai arī jūs ilgi gaidījāt?"
type textarea "Hi! It might take a few minutes. Or have you waited long time n"
type textarea "Sveiki! Tas varētu aizņemt dažas minūtes. Vai arī esat ilgi gaidījis?"
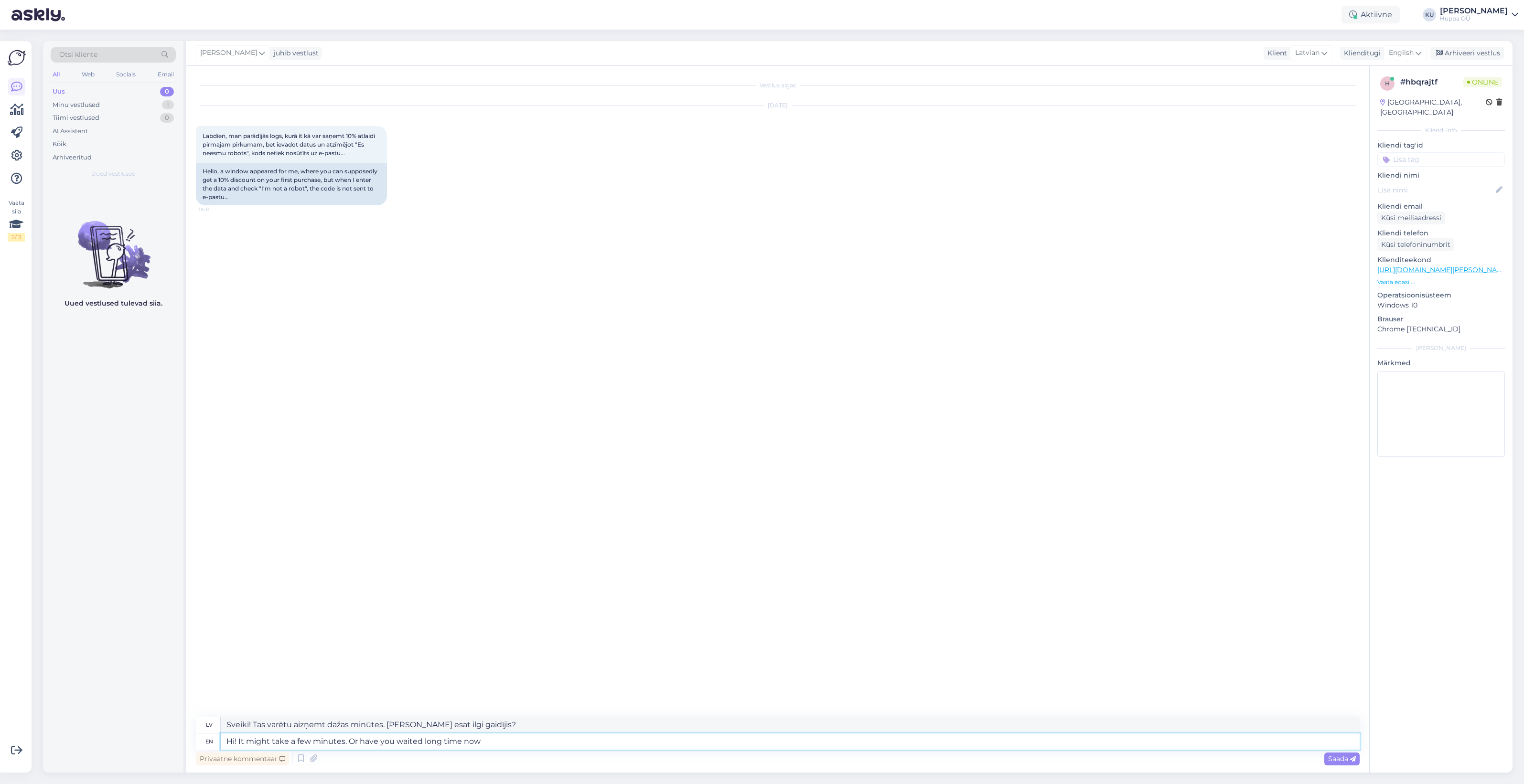
type textarea "Hi! It might take a few minutes. Or have you waited long time now?"
type textarea "Sveiki! Tas varētu aizņemt dažas minūtes. Vai arī jūs jau ilgi gaidījāt?"
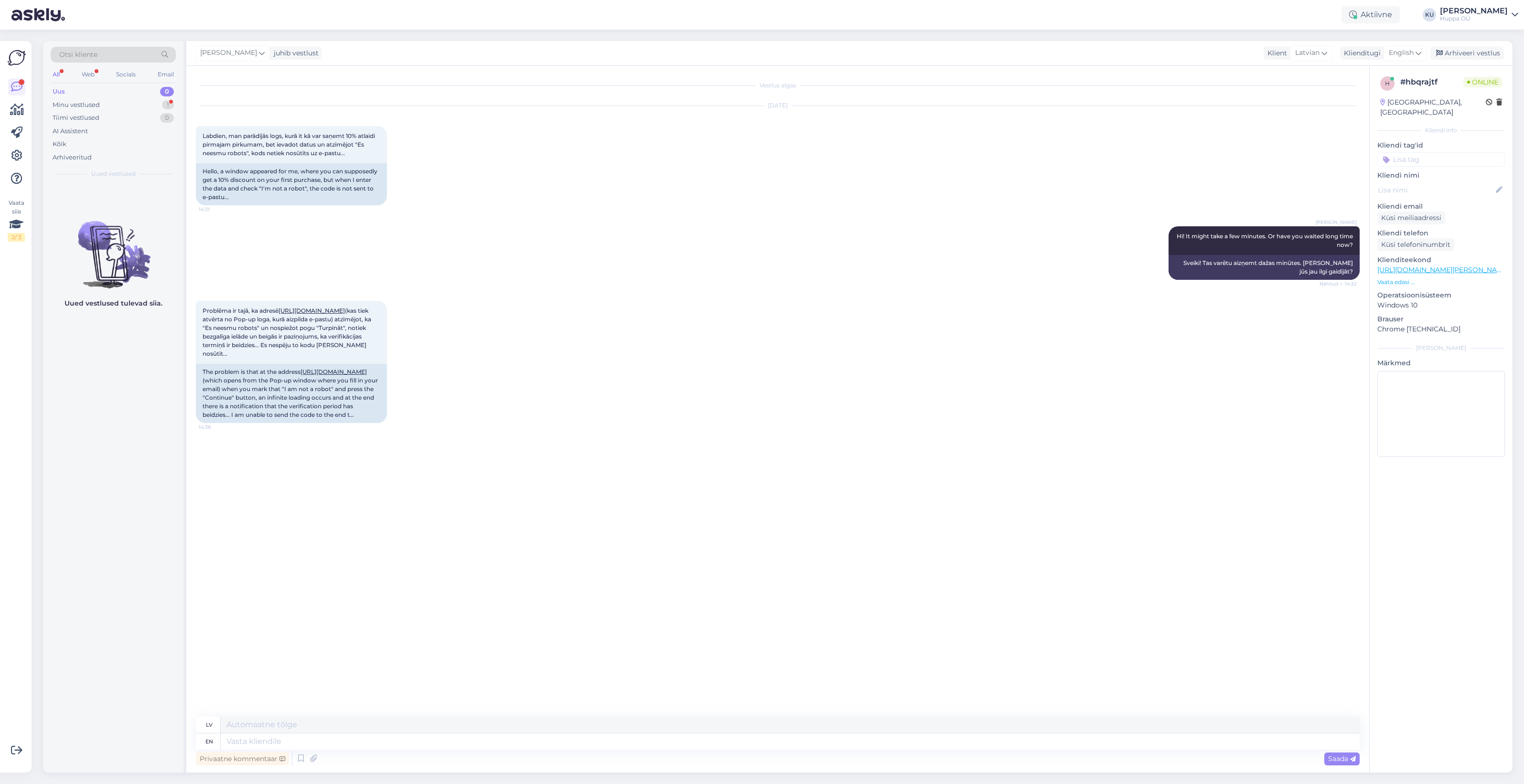
drag, startPoint x: 223, startPoint y: 512, endPoint x: 227, endPoint y: 514, distance: 4.5
click at [223, 512] on div "Vestlus algas Sep 30 2025 Labdien, man parādījās logs, kurā it kā var saņemt 10…" at bounding box center [782, 392] width 1172 height 633
click at [345, 741] on textarea at bounding box center [790, 741] width 1139 height 16
type textarea "Oh,"
type textarea "Ak,"
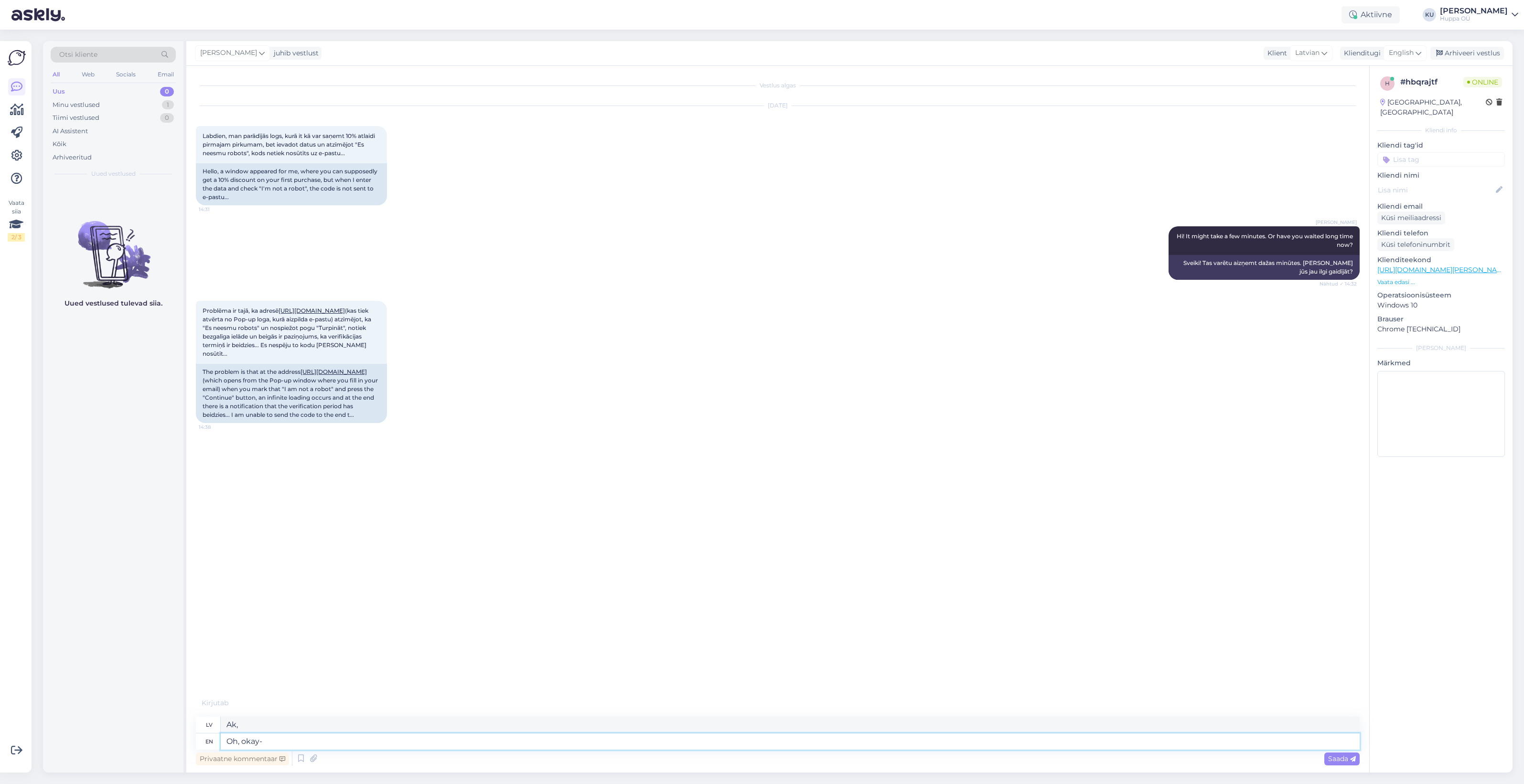
type textarea "Oh, okay-"
type textarea "Ak, labi-"
type textarea "Oh, okay- Let m"
type textarea "Ak, labi - ļaujiet"
type textarea "Oh, okay- Let me"
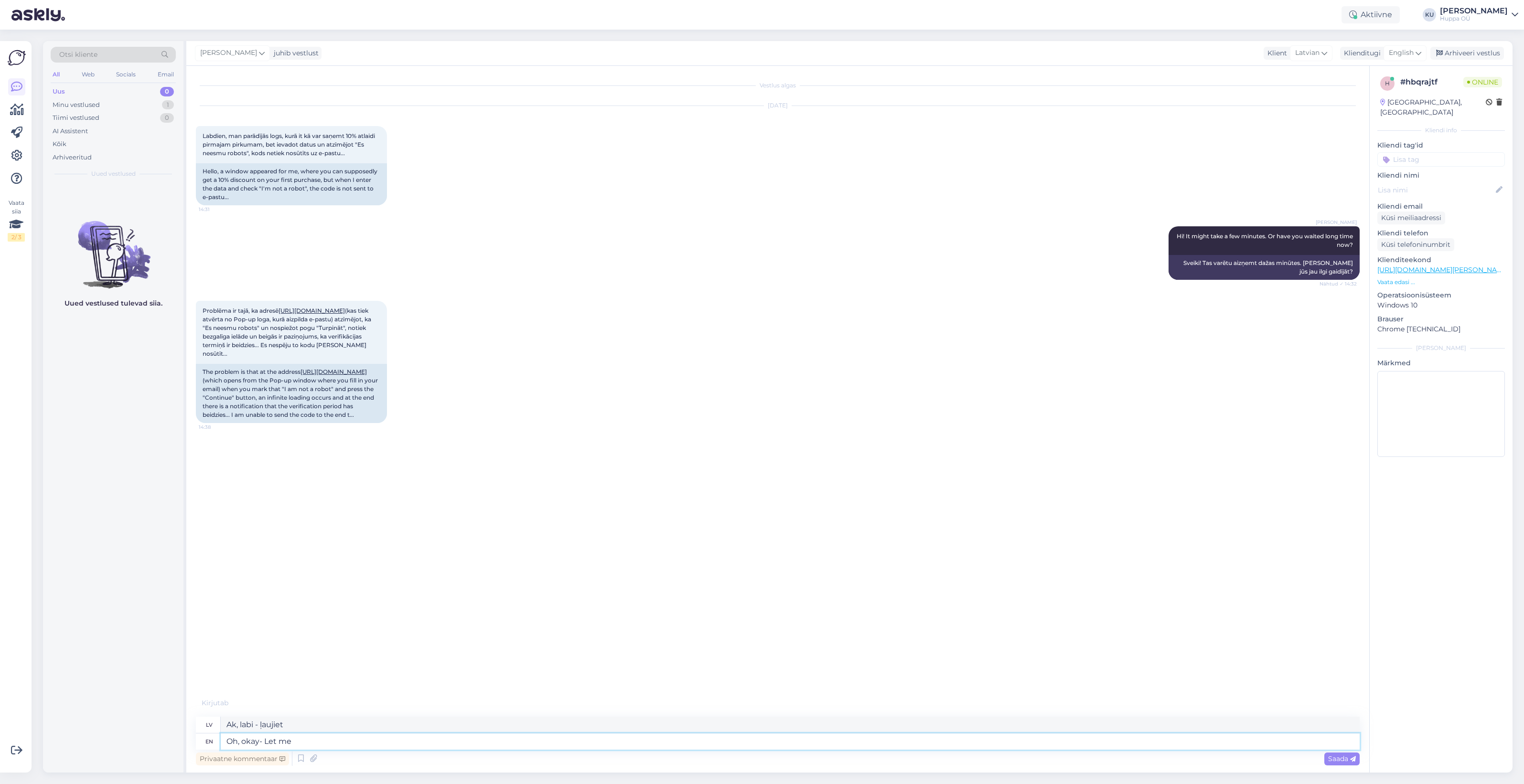
type textarea "Ak, labi - ļaujiet man"
type textarea "Oh, okay- Let me check wi"
type textarea "Ak, labi - ļaujiet man pārbaudīt"
type textarea "Oh, okay- Let me check with"
type textarea "Ak, labi — ļaujiet man pārbaudīt"
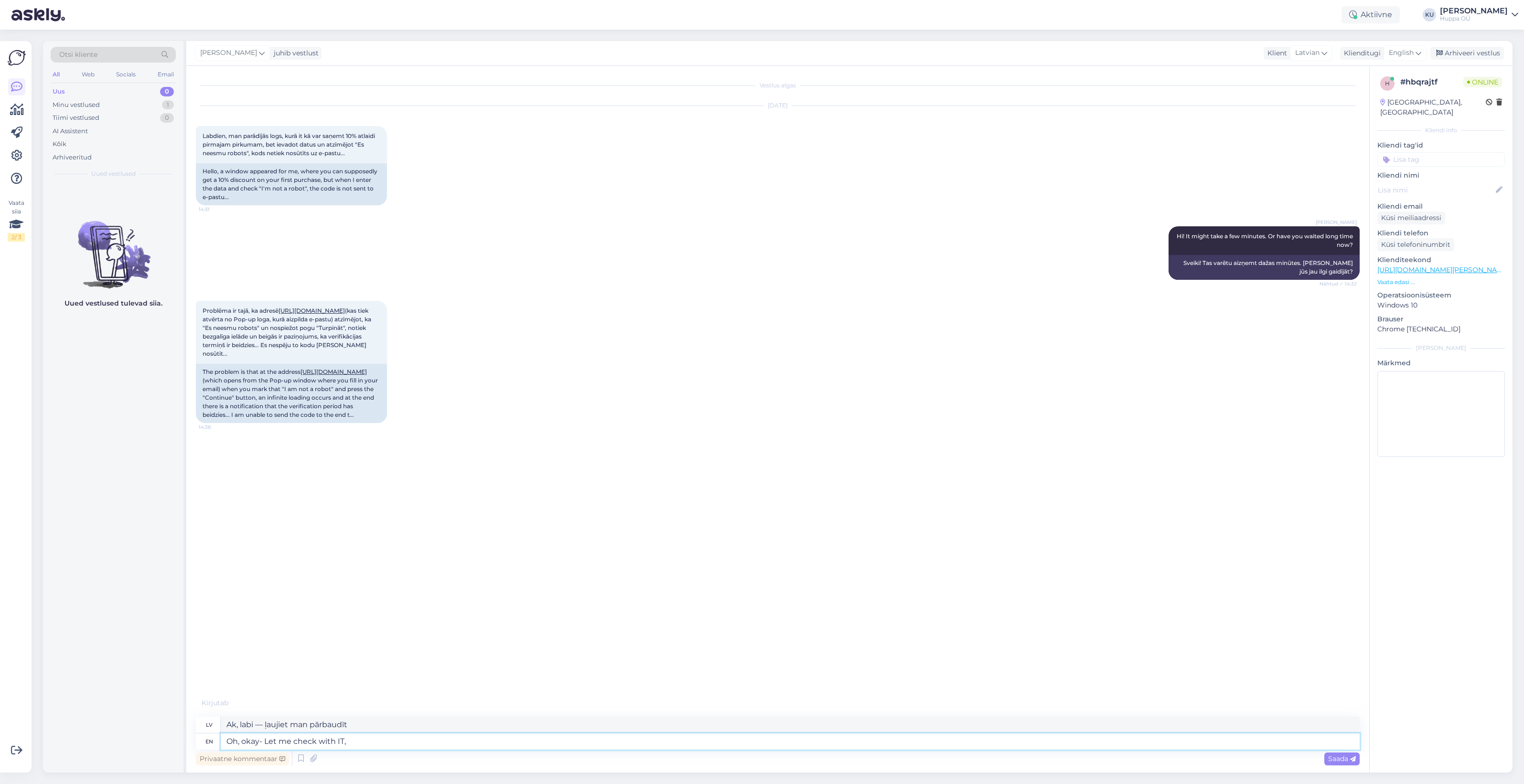
type textarea "Oh, okay- Let me check with IT,"
type textarea "Ak, labi, ļaujiet man pārbaudīt IT."
type textarea "Oh, okay- Let me check with IT, but"
type textarea "Ak, labi — ļaujiet man pārbaudīt IT, bet"
type textarea "Oh, okay- Let me check with IT, but I'll gi"
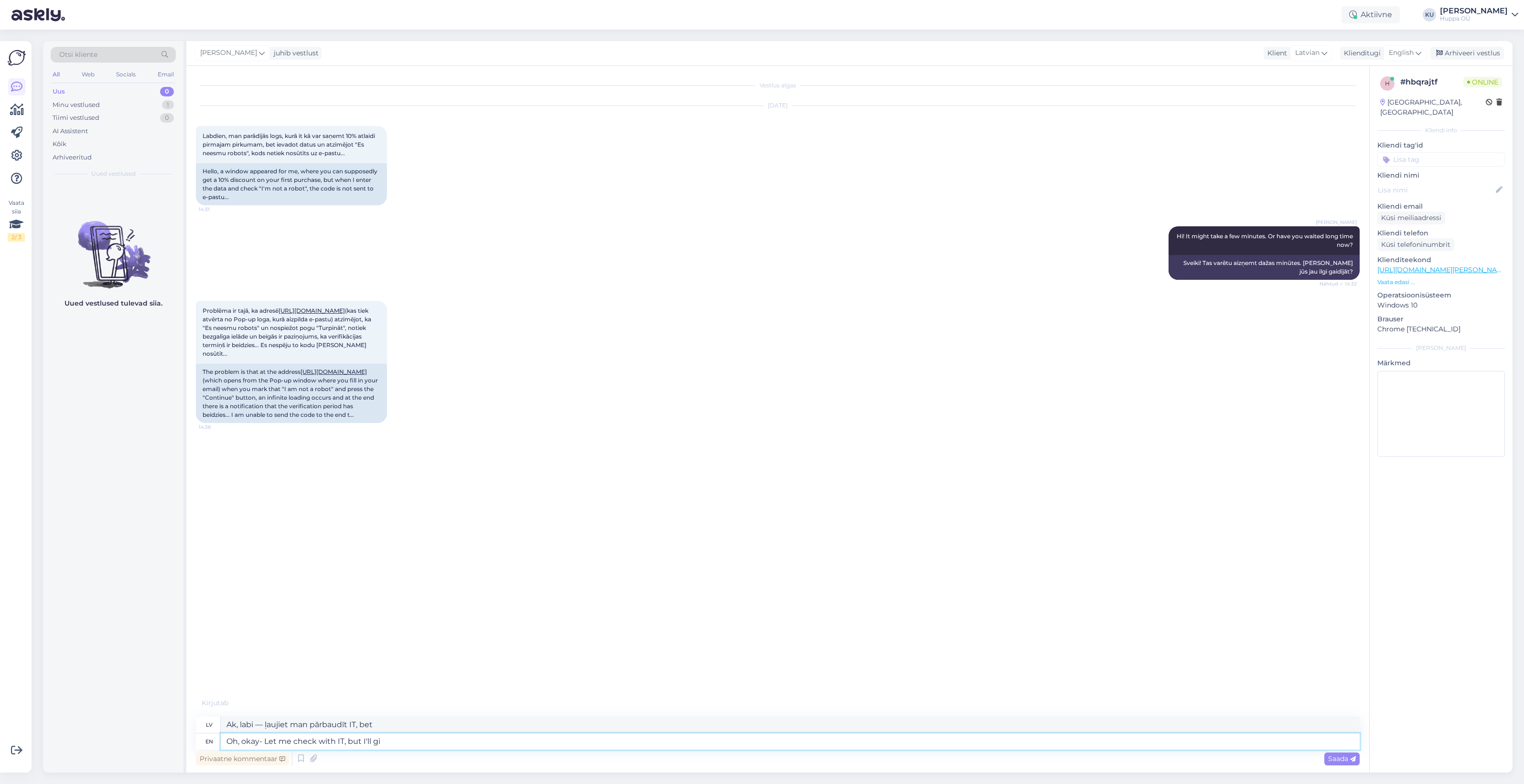
type textarea "Ak, labi — ļaujiet man pārbaudīt IT nodaļā, bet es to darīšu."
type textarea "Oh, okay- Let me check with IT, but I'll give yo"
type textarea "Ak, labi — ļaujiet man sazināties ar IT nodaļu, bet es jums pastāstīšu."
type textarea "Oh, okay- Let me check with IT, but I'll give you a"
type textarea "Ak, labi — ļaujiet man pārbaudīt IT, bet es jums pateikšu"
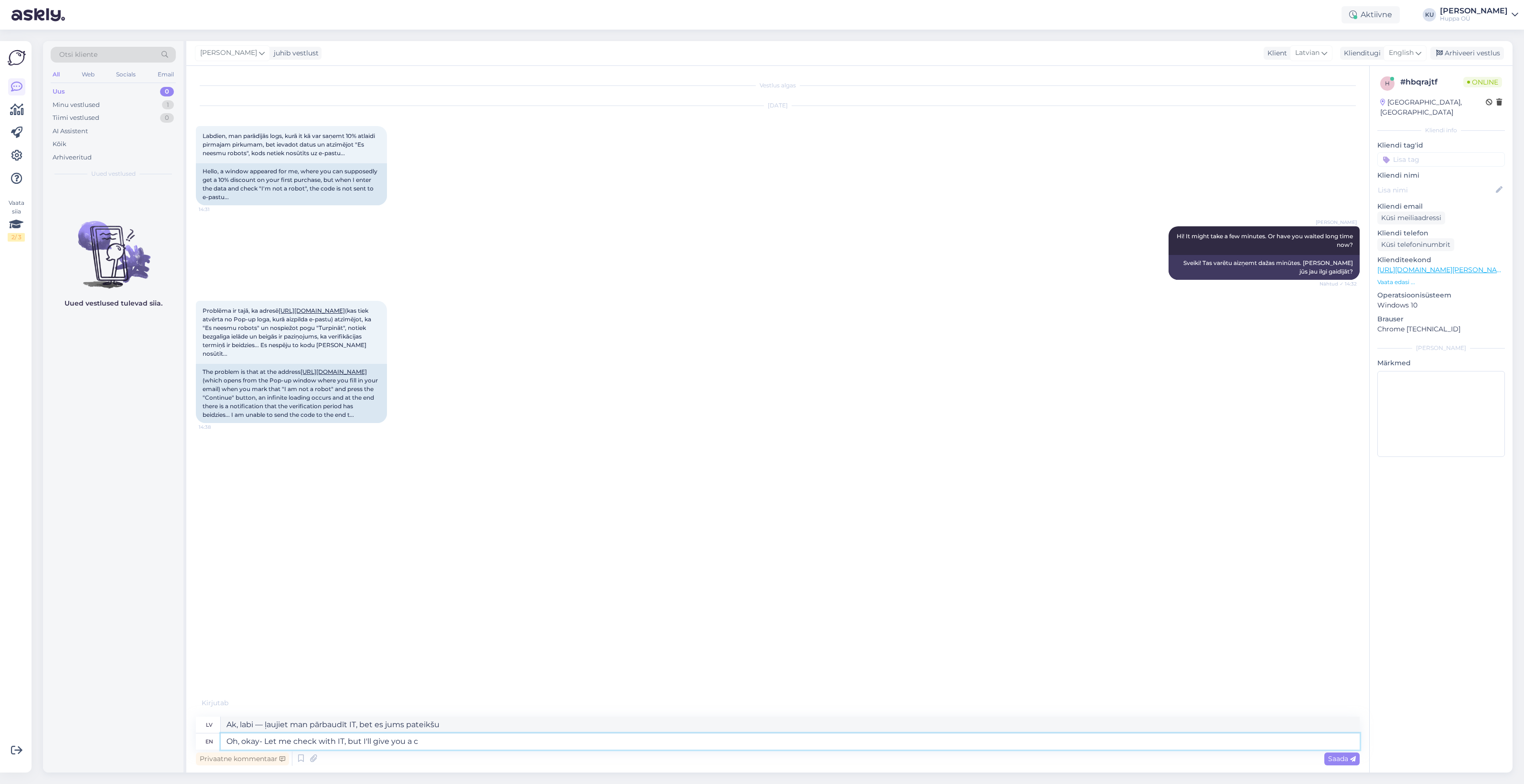
type textarea "Oh, okay- Let me check with IT, but I'll give you a co"
type textarea "Ak, labi — ļaujiet man sazināties ar IT nodaļu, bet es jums došu atbildi."
type textarea "Oh, okay- Let me check with IT, but I'll give you a code:"
type textarea "Labi, pārbaudīšu IT nodaļā, bet es tev došu kodu:"
type textarea "Oh, okay- Let me check with IT, but I'll give you a code: HUPPA10"
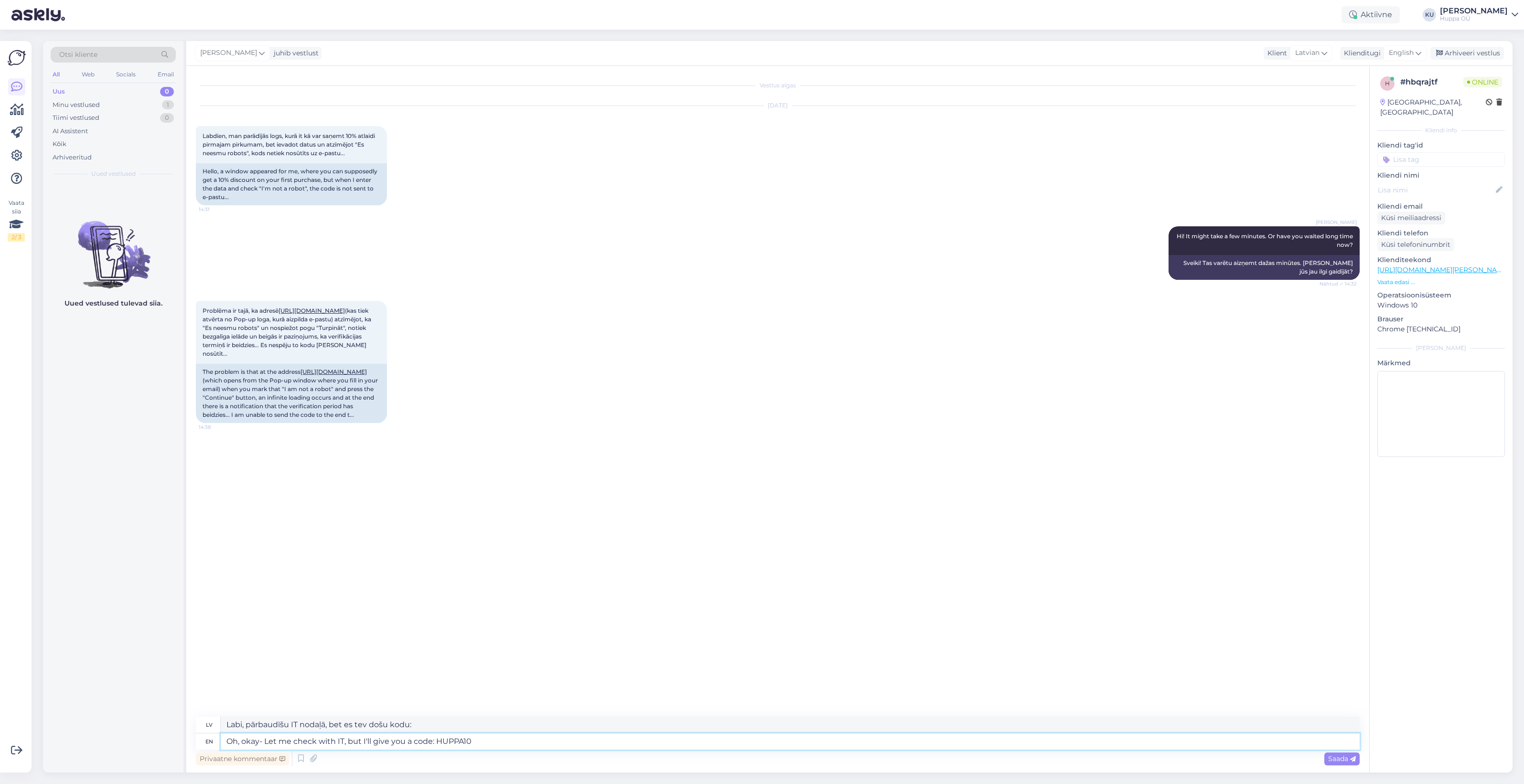
type textarea "Ak, labi. Ļaujiet man pārbaudīt IT nodaļā, bet es jums došu kodu: HUPPA10."
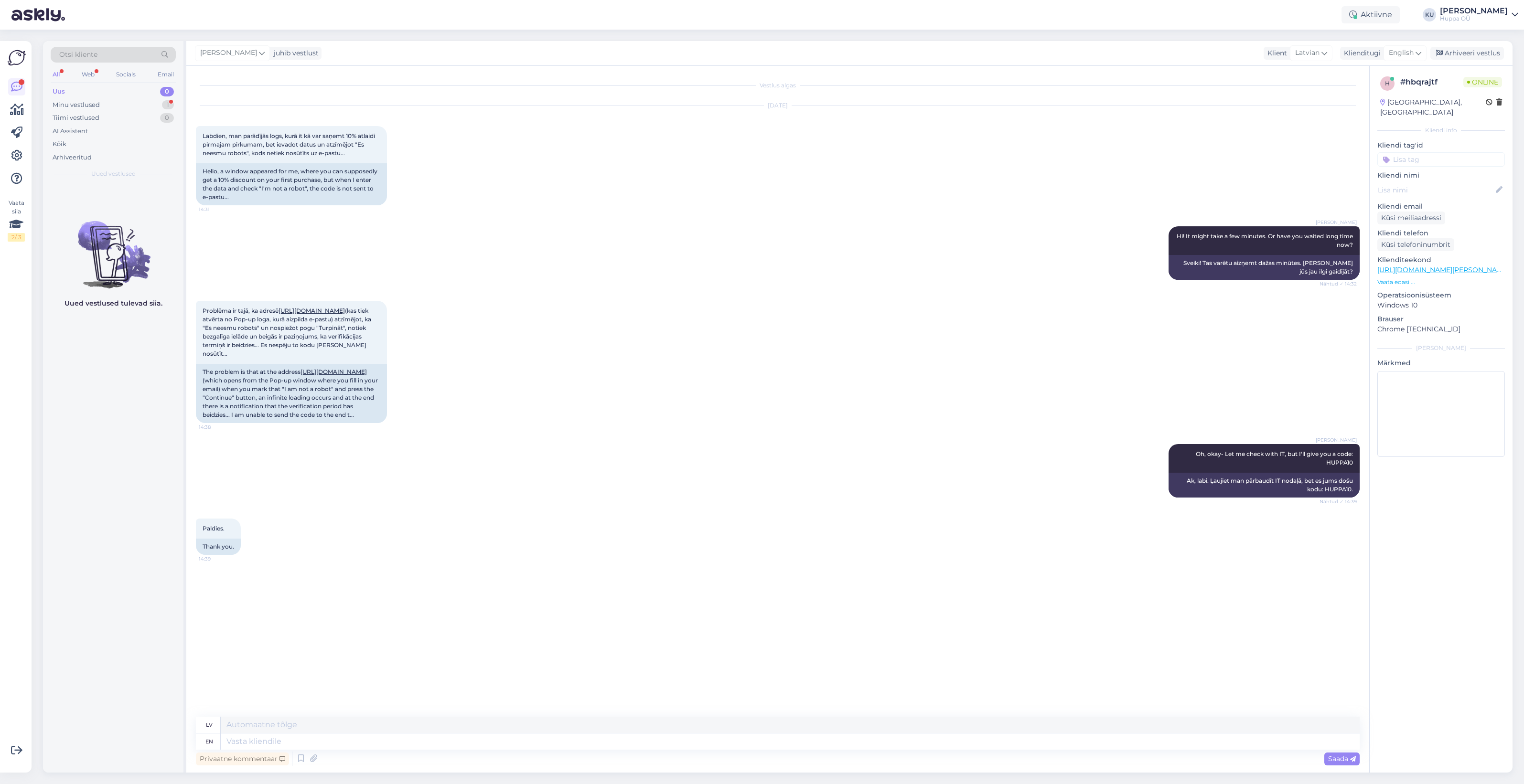
drag, startPoint x: 1483, startPoint y: 55, endPoint x: 1289, endPoint y: 59, distance: 194.0
click at [1482, 55] on div "Arhiveeri vestlus" at bounding box center [1467, 53] width 74 height 13
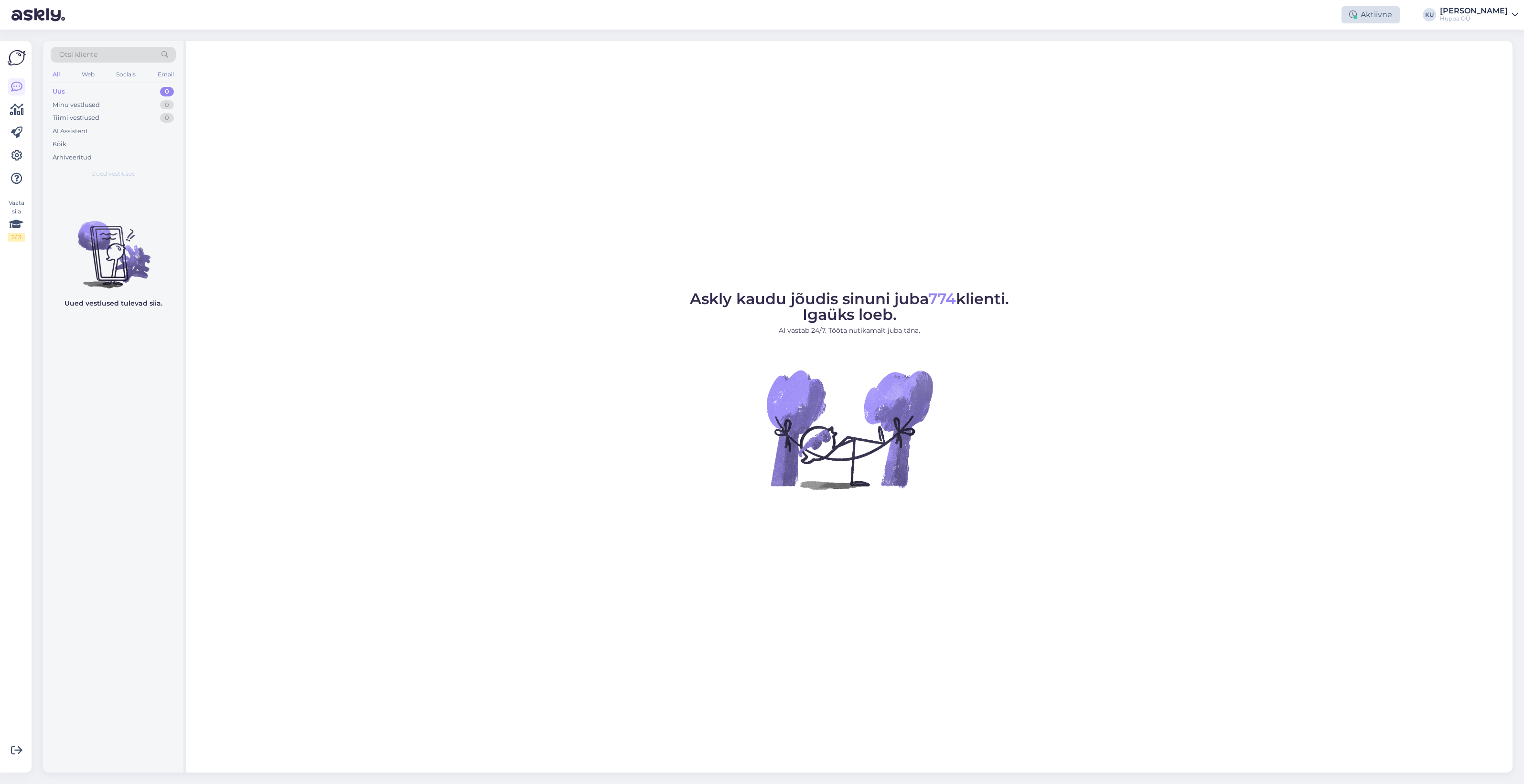
click at [1374, 15] on div "Aktiivne" at bounding box center [1371, 15] width 58 height 18
click at [1382, 57] on button "30 minutit" at bounding box center [1371, 58] width 43 height 10
